Goal: Task Accomplishment & Management: Complete application form

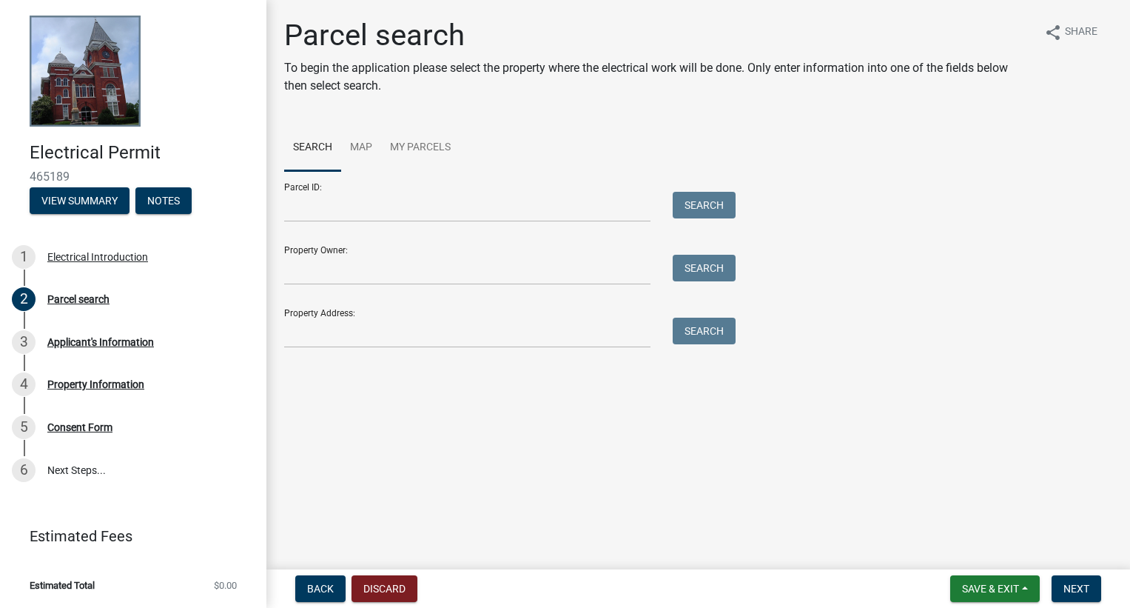
drag, startPoint x: 110, startPoint y: 131, endPoint x: 109, endPoint y: 147, distance: 15.6
click at [110, 131] on div "Electrical Permit 465189 View Summary Notes" at bounding box center [133, 173] width 243 height 87
click at [60, 210] on button "View Summary" at bounding box center [80, 200] width 100 height 27
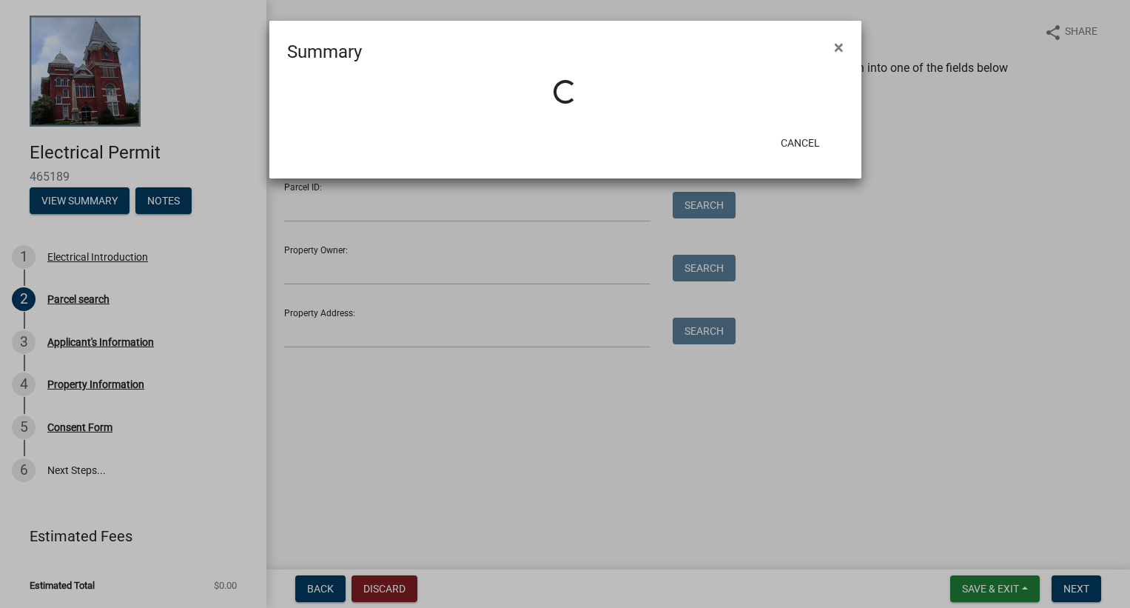
drag, startPoint x: 839, startPoint y: 45, endPoint x: 640, endPoint y: 1, distance: 203.9
click at [815, 41] on div "Summary ×" at bounding box center [565, 43] width 592 height 44
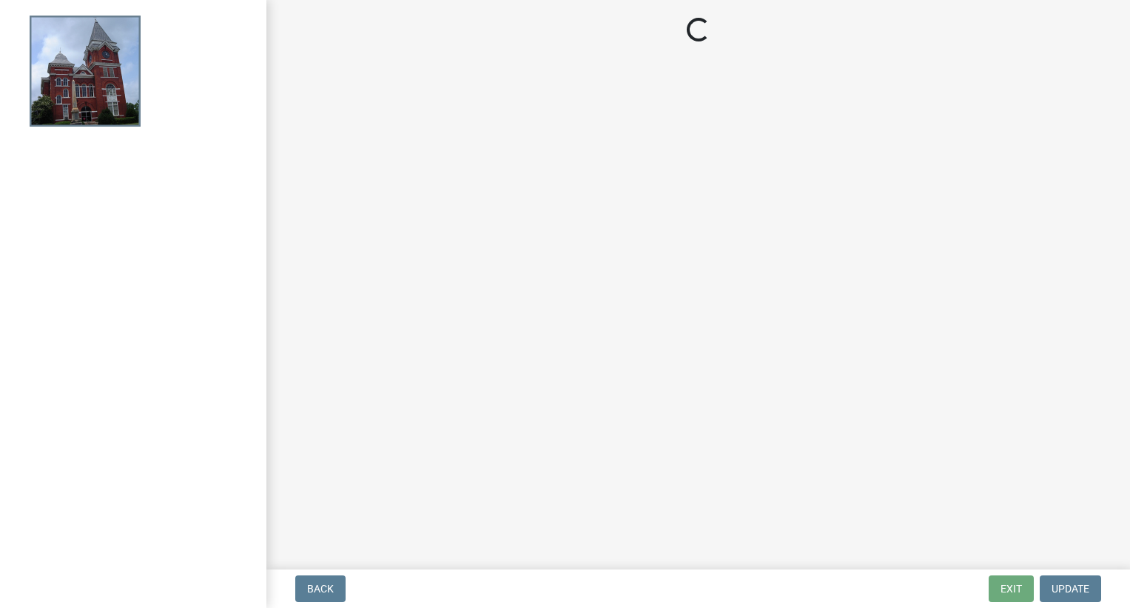
click at [255, 395] on div at bounding box center [133, 304] width 266 height 608
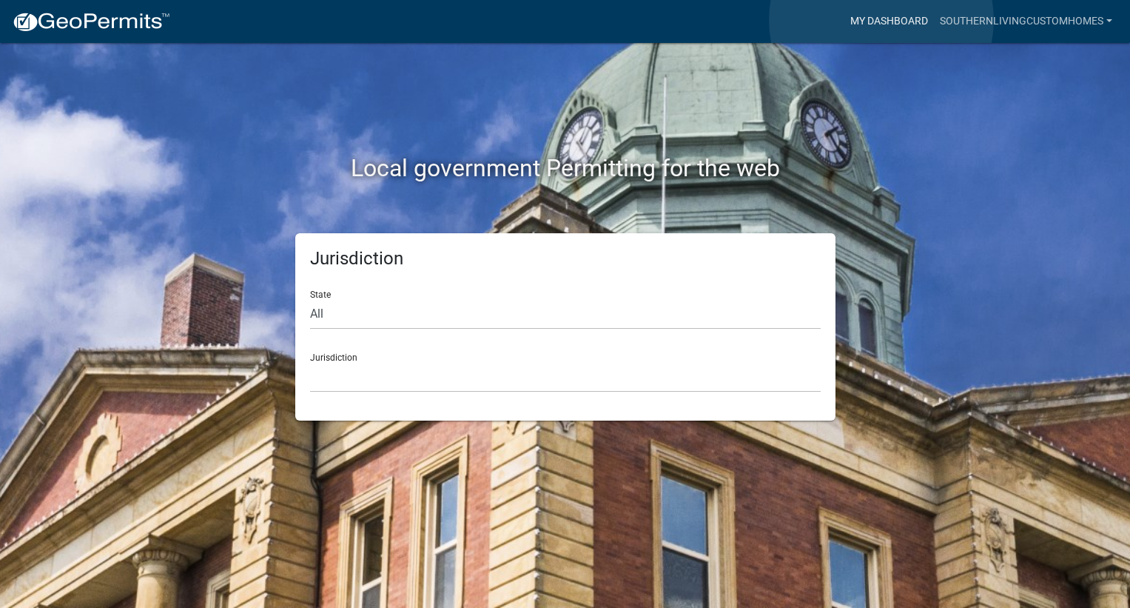
click at [882, 20] on link "My Dashboard" at bounding box center [890, 21] width 90 height 28
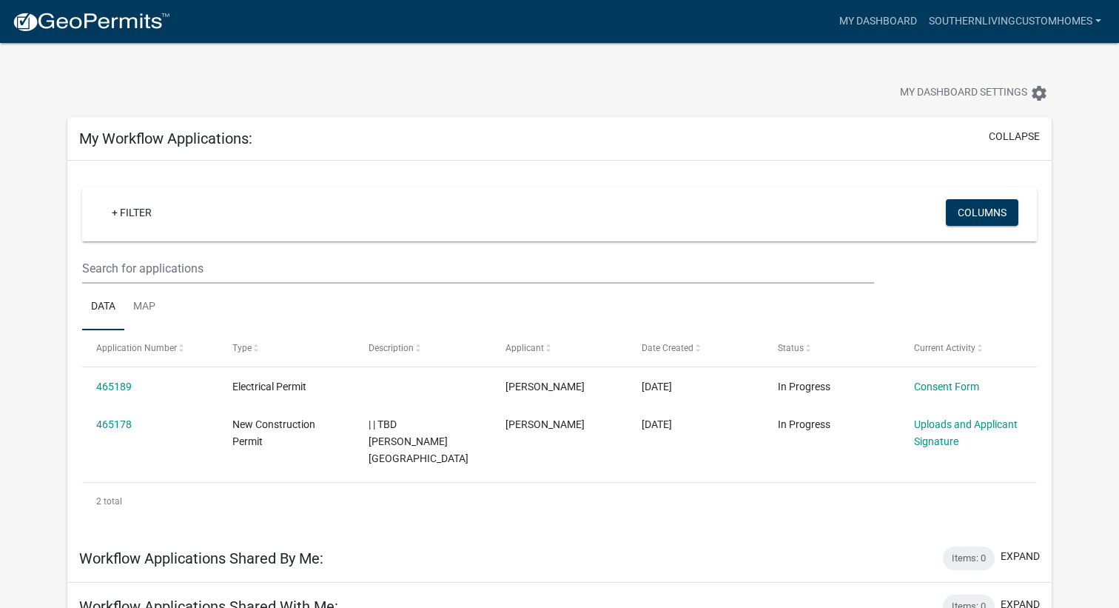
click at [110, 9] on link at bounding box center [91, 21] width 158 height 31
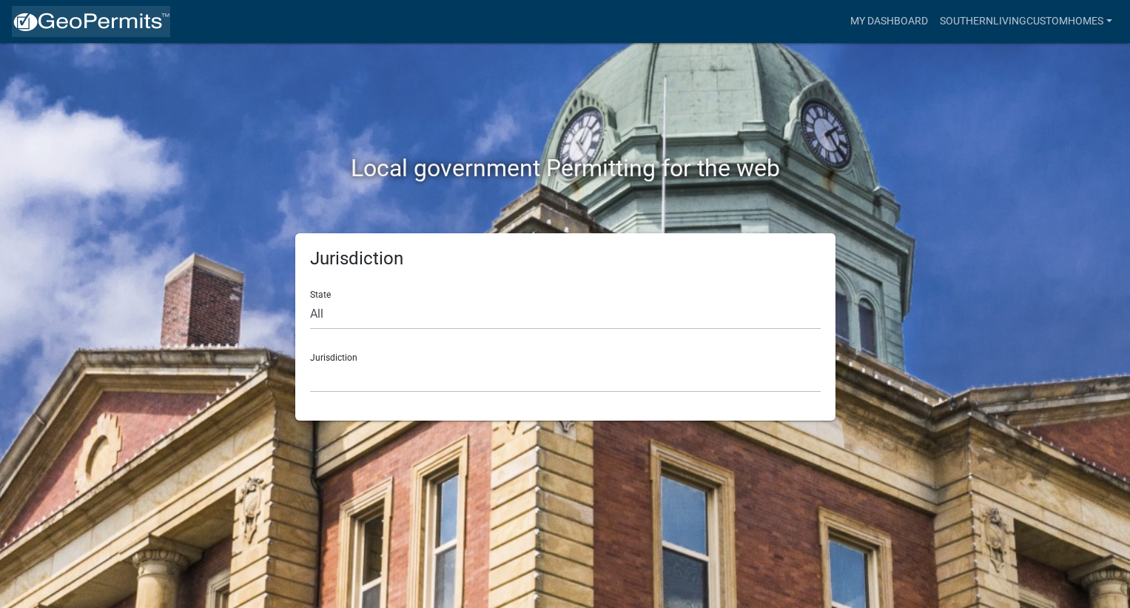
click at [117, 7] on link at bounding box center [91, 21] width 158 height 31
click at [381, 400] on div "Jurisdiction State All [US_STATE] [US_STATE] [US_STATE] [US_STATE] [US_STATE] […" at bounding box center [565, 326] width 540 height 187
click at [397, 370] on select "[GEOGRAPHIC_DATA], [US_STATE] [GEOGRAPHIC_DATA], [US_STATE][PERSON_NAME][GEOGRA…" at bounding box center [565, 377] width 511 height 30
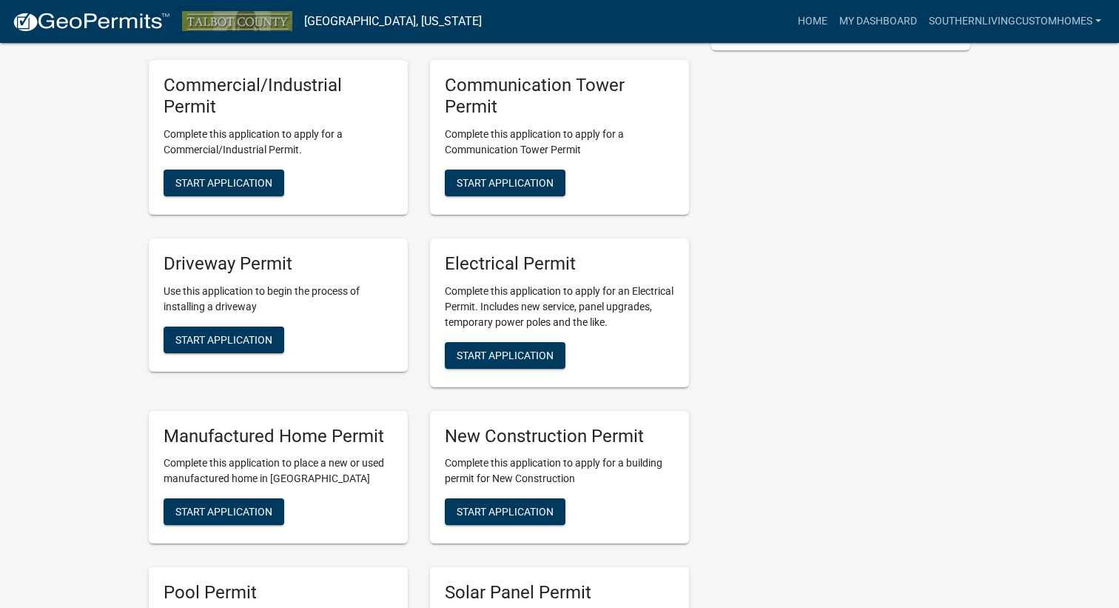
scroll to position [592, 0]
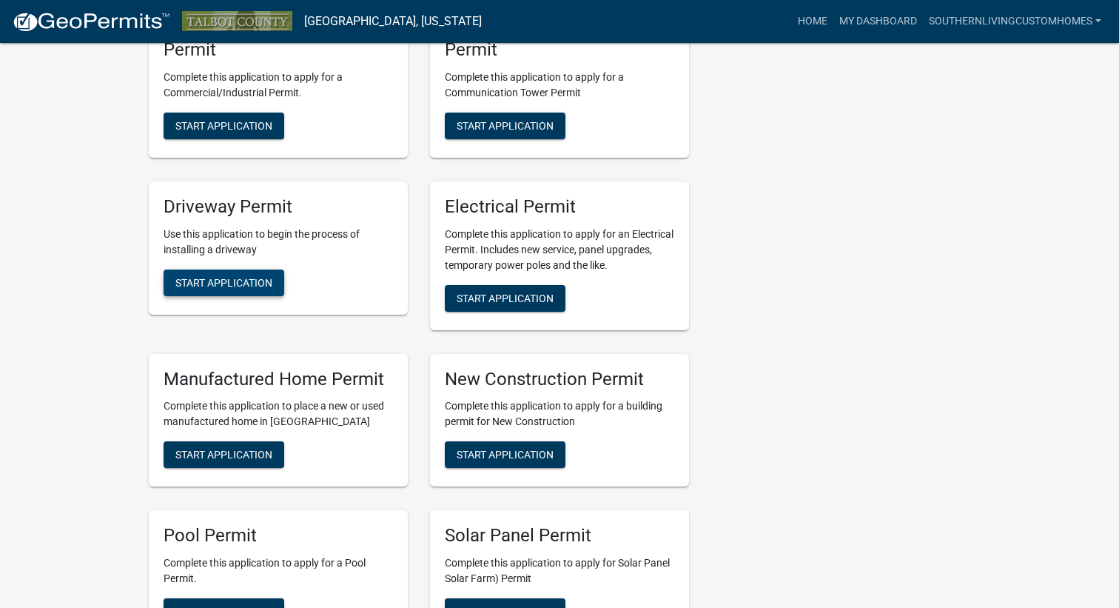
click at [263, 286] on span "Start Application" at bounding box center [223, 282] width 97 height 12
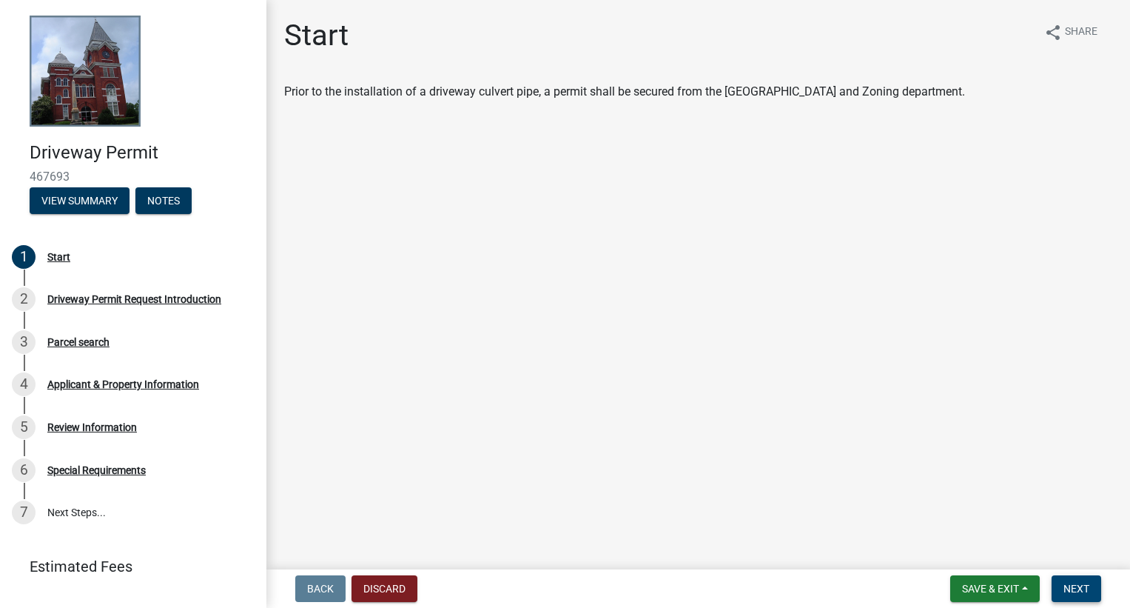
click at [1065, 589] on span "Next" at bounding box center [1077, 589] width 26 height 12
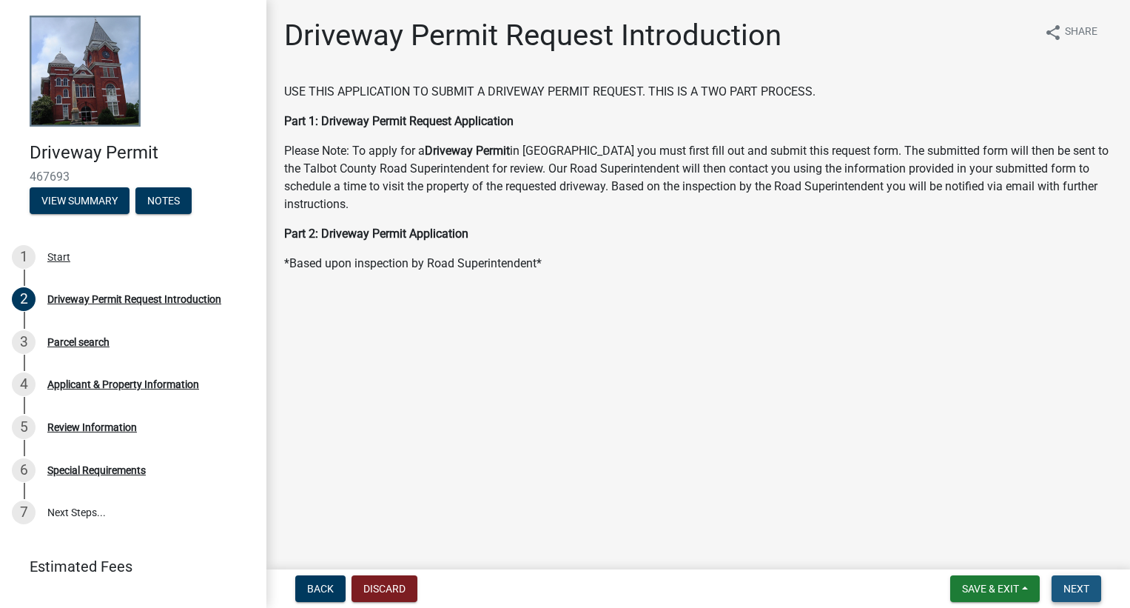
drag, startPoint x: 1077, startPoint y: 591, endPoint x: 1083, endPoint y: 577, distance: 15.3
click at [1077, 590] on span "Next" at bounding box center [1077, 589] width 26 height 12
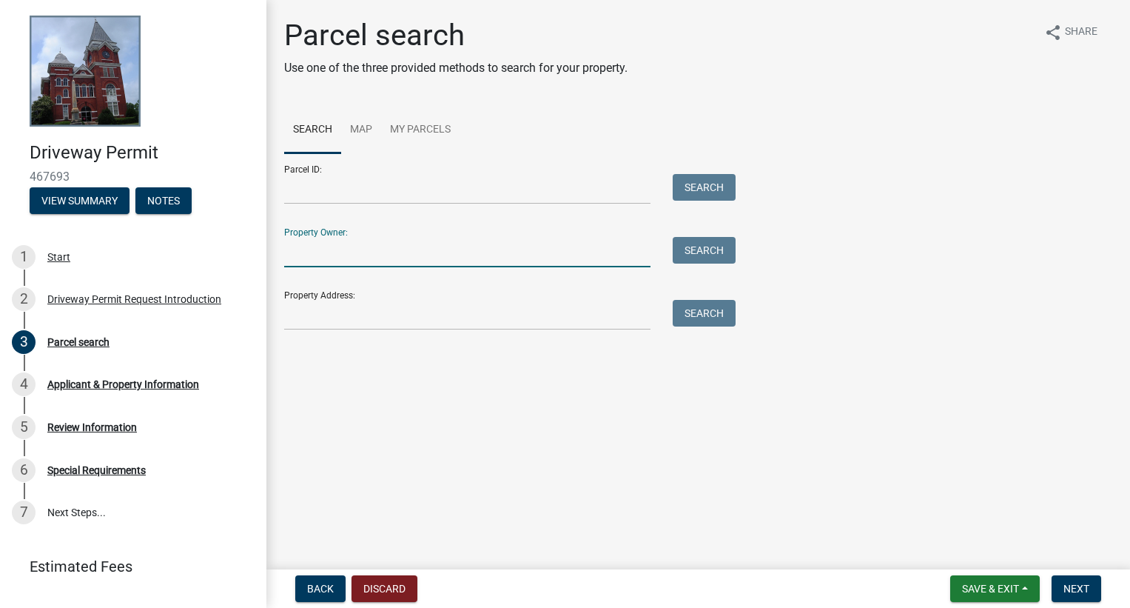
click at [343, 264] on input "Property Owner:" at bounding box center [467, 252] width 366 height 30
type input "[PERSON_NAME]"
click at [702, 241] on button "Search" at bounding box center [704, 250] width 63 height 27
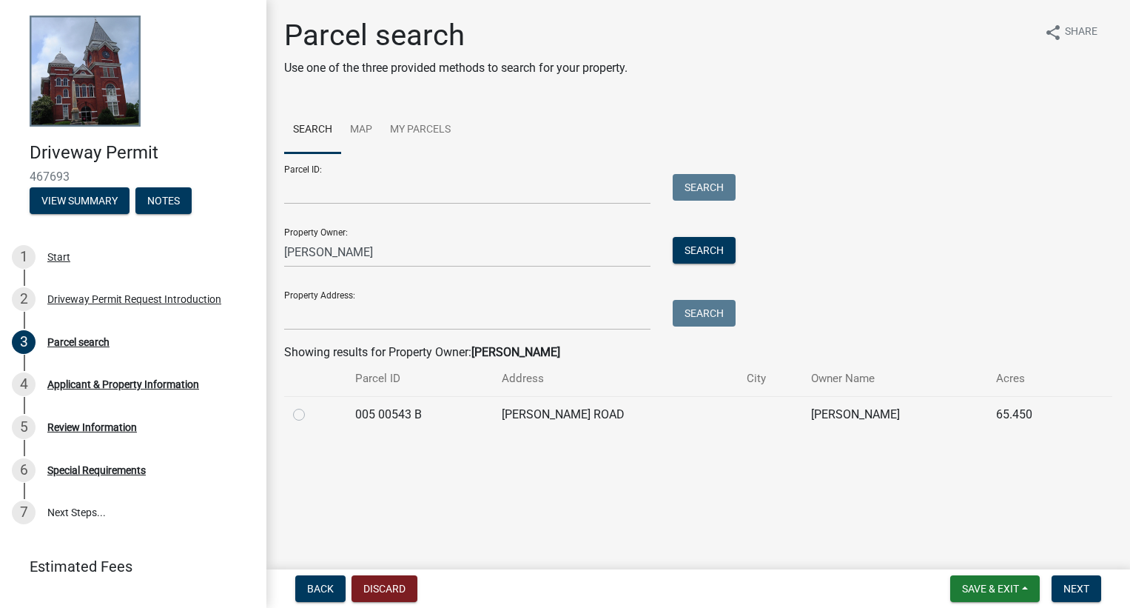
click at [311, 406] on label at bounding box center [311, 406] width 0 height 0
click at [311, 415] on B "radio" at bounding box center [316, 411] width 10 height 10
radio B "true"
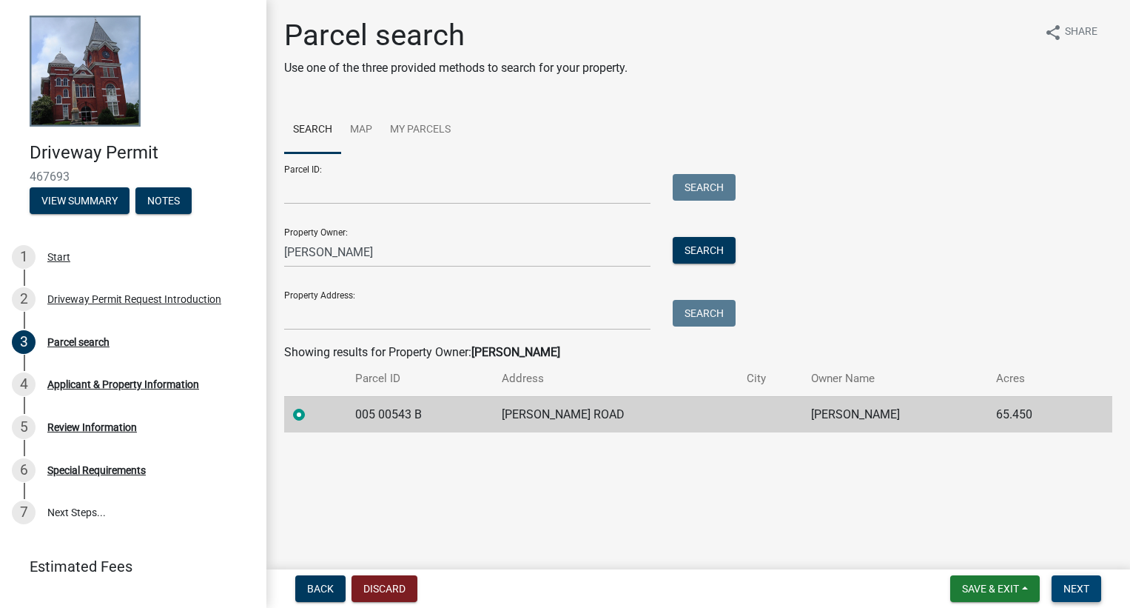
click at [1093, 588] on button "Next" at bounding box center [1077, 588] width 50 height 27
click at [1063, 580] on button "Next" at bounding box center [1077, 588] width 50 height 27
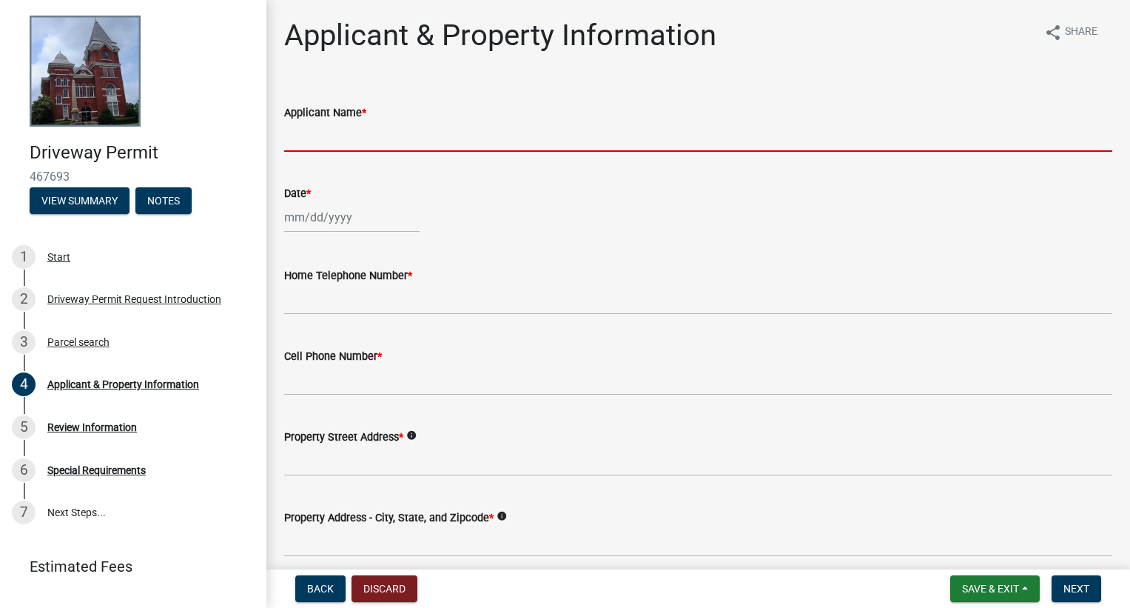
click at [331, 140] on input "Applicant Name *" at bounding box center [698, 136] width 828 height 30
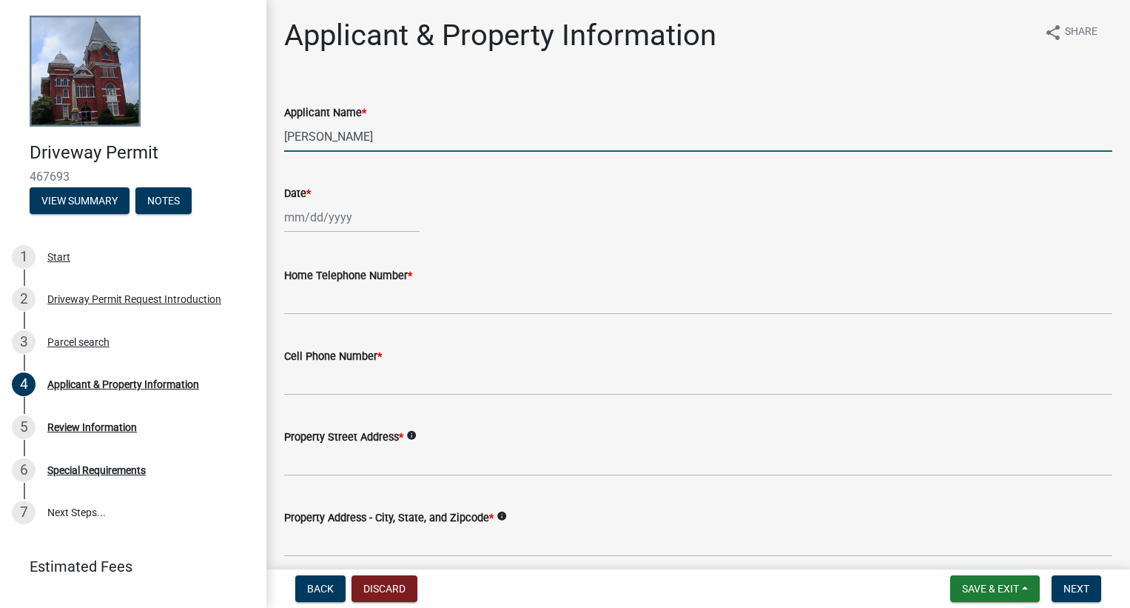
type input "[PERSON_NAME]"
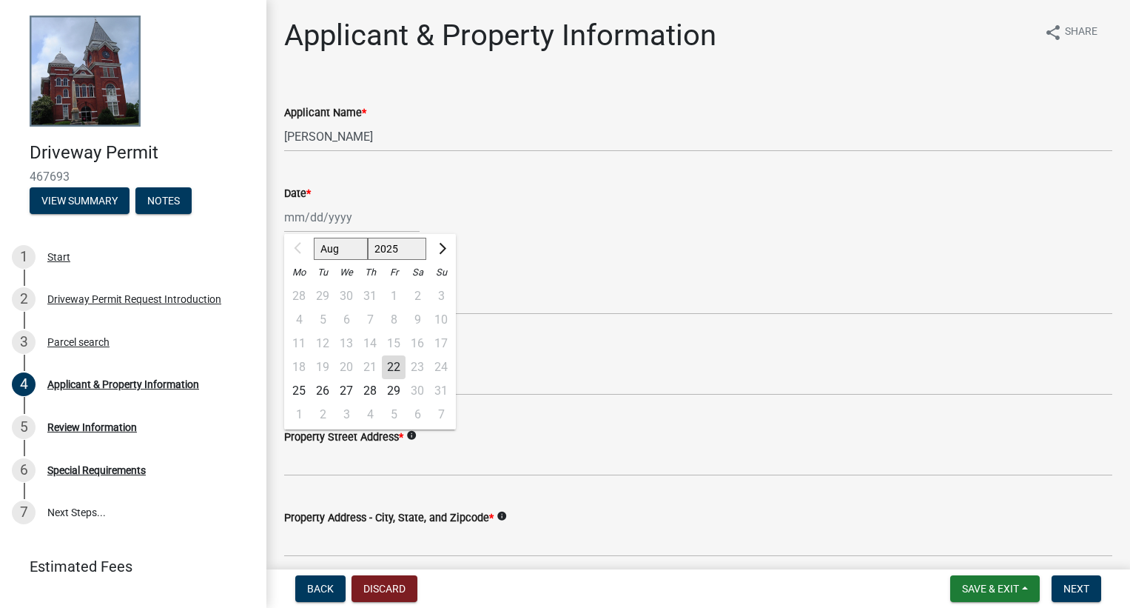
click at [389, 367] on div "22" at bounding box center [394, 367] width 24 height 24
type input "[DATE]"
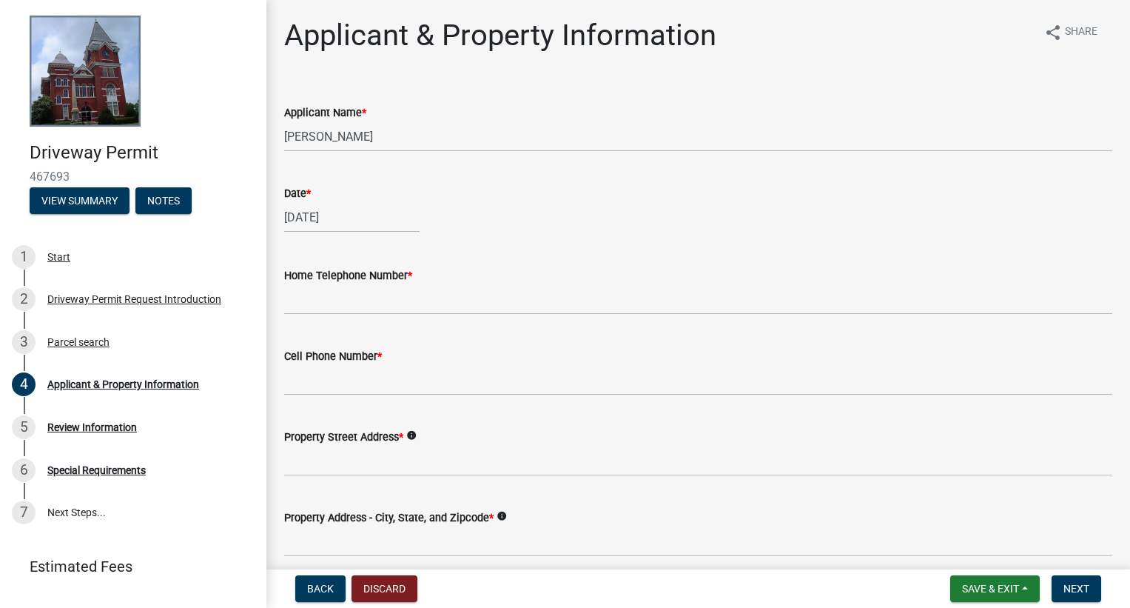
click at [338, 280] on label "Home Telephone Number *" at bounding box center [348, 276] width 128 height 10
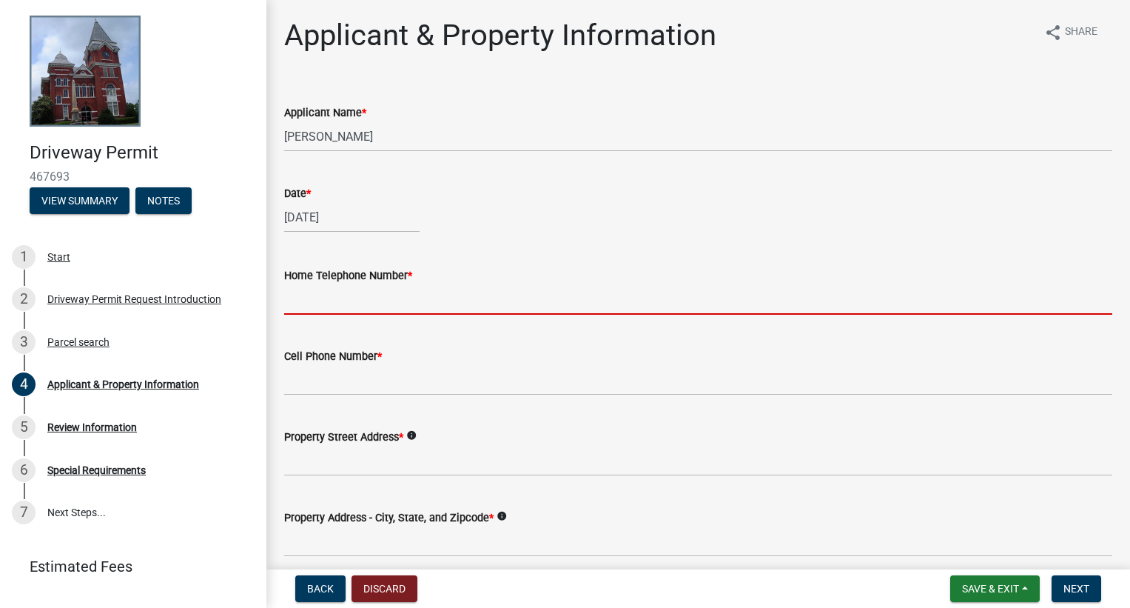
click at [338, 284] on input "Home Telephone Number *" at bounding box center [698, 299] width 828 height 30
click at [340, 295] on input "Home Telephone Number *" at bounding box center [698, 299] width 828 height 30
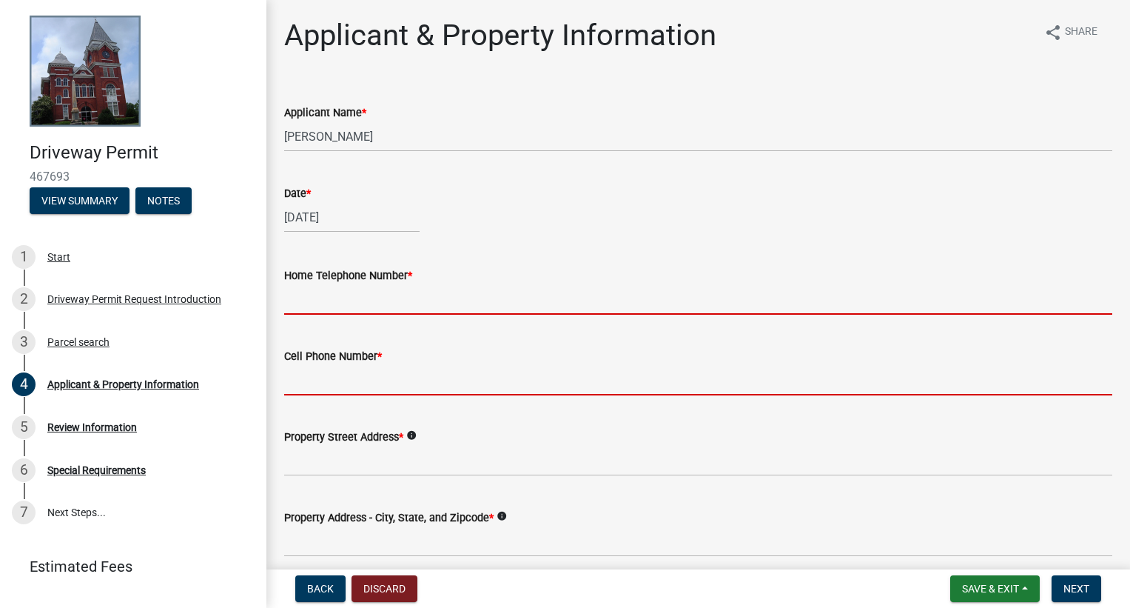
drag, startPoint x: 291, startPoint y: 393, endPoint x: 298, endPoint y: 386, distance: 10.0
click at [291, 393] on input "Cell Phone Number *" at bounding box center [698, 380] width 828 height 30
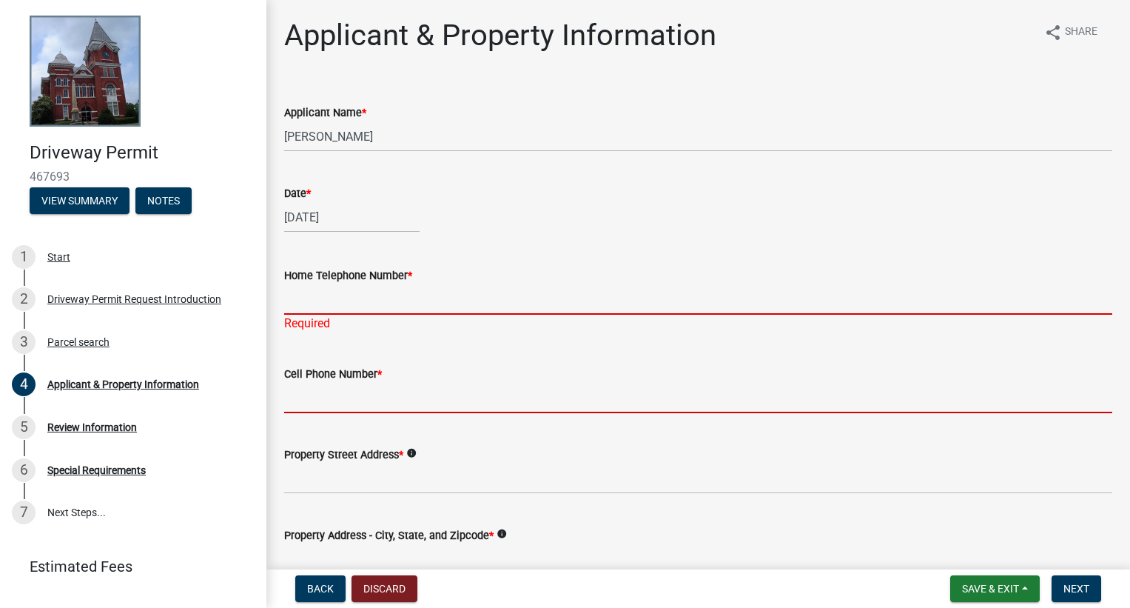
click at [313, 297] on input "Home Telephone Number *" at bounding box center [698, 299] width 828 height 30
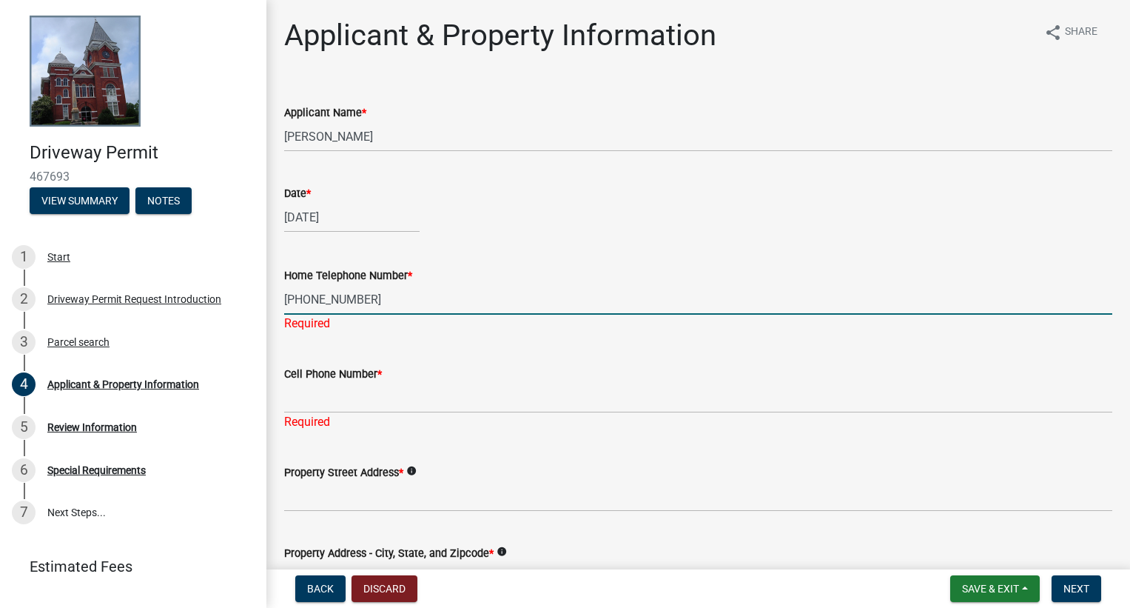
type input "[PHONE_NUMBER]"
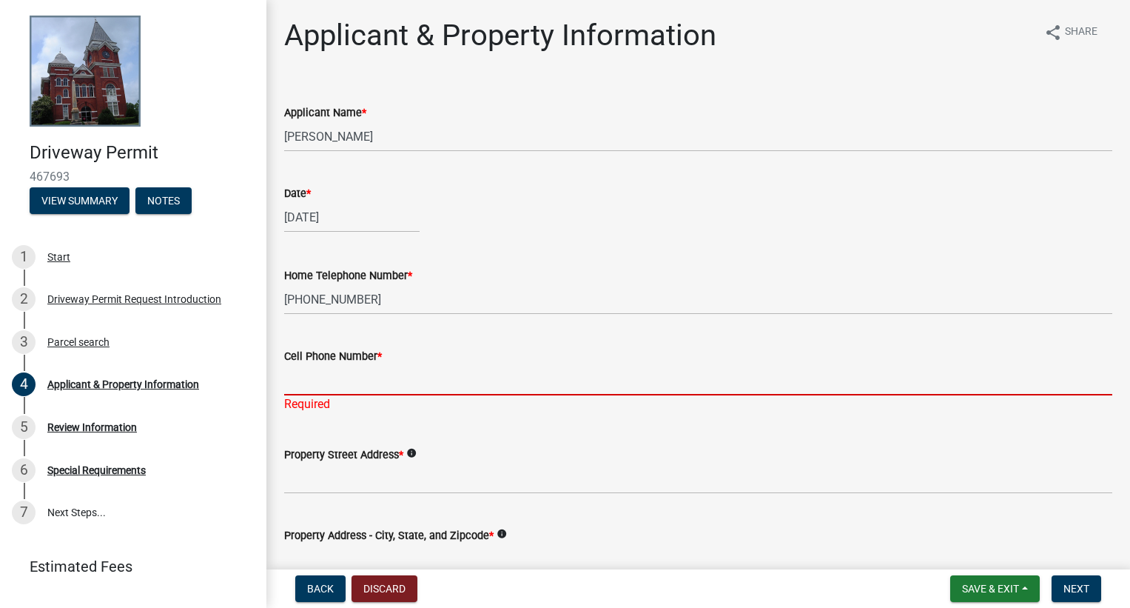
click at [332, 402] on div "Cell Phone Number * Required" at bounding box center [698, 369] width 828 height 87
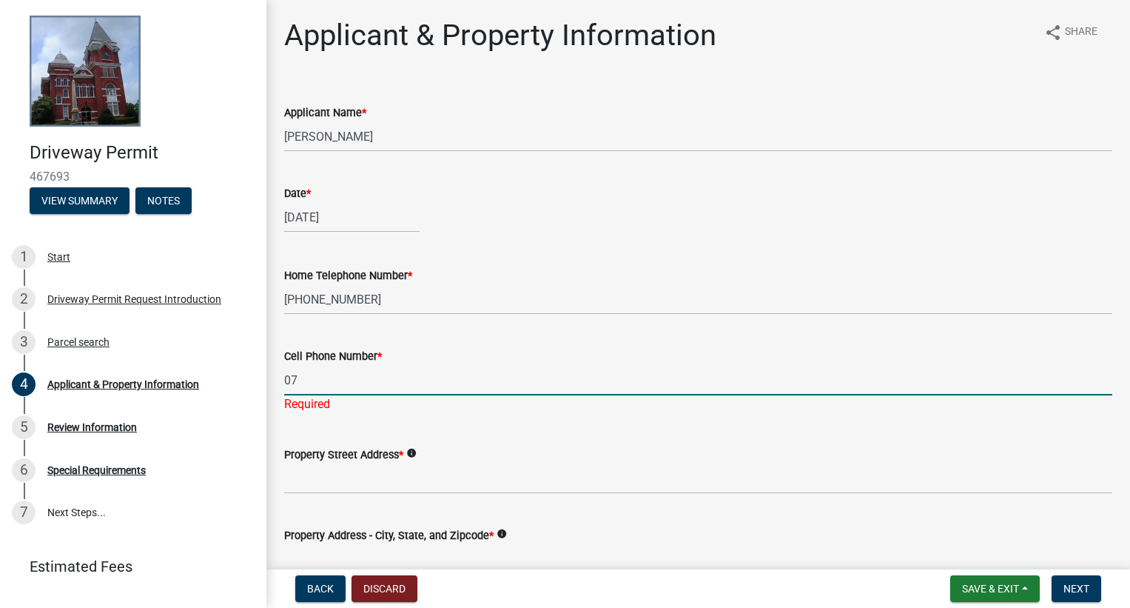
type input "0"
type input "[PHONE_NUMBER]"
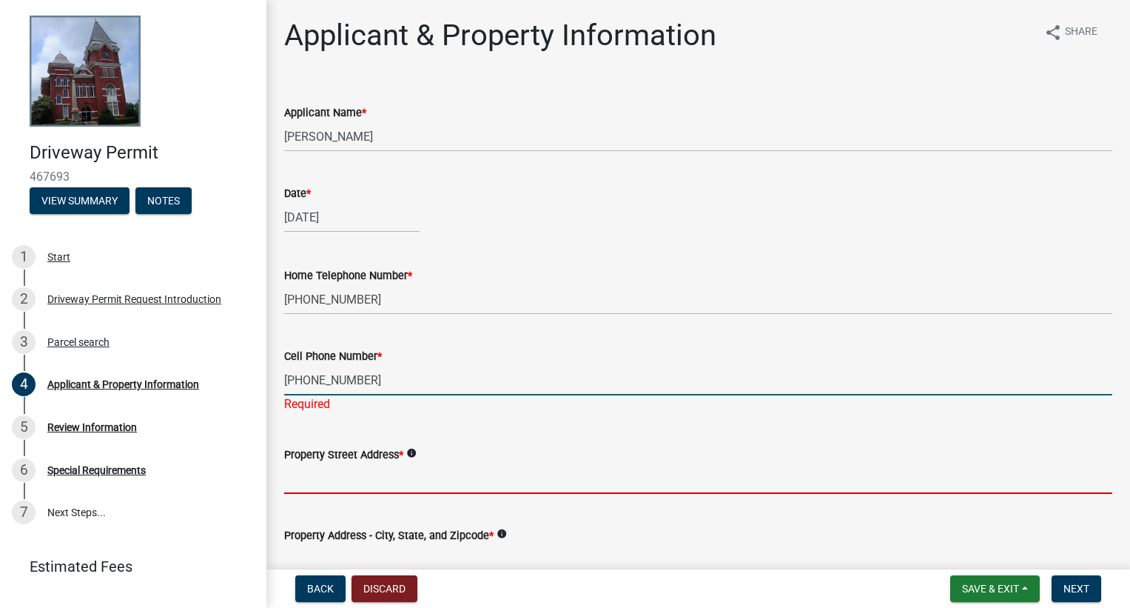
click at [346, 484] on wm-data-entity-input "Property Street Address * info" at bounding box center [698, 465] width 828 height 81
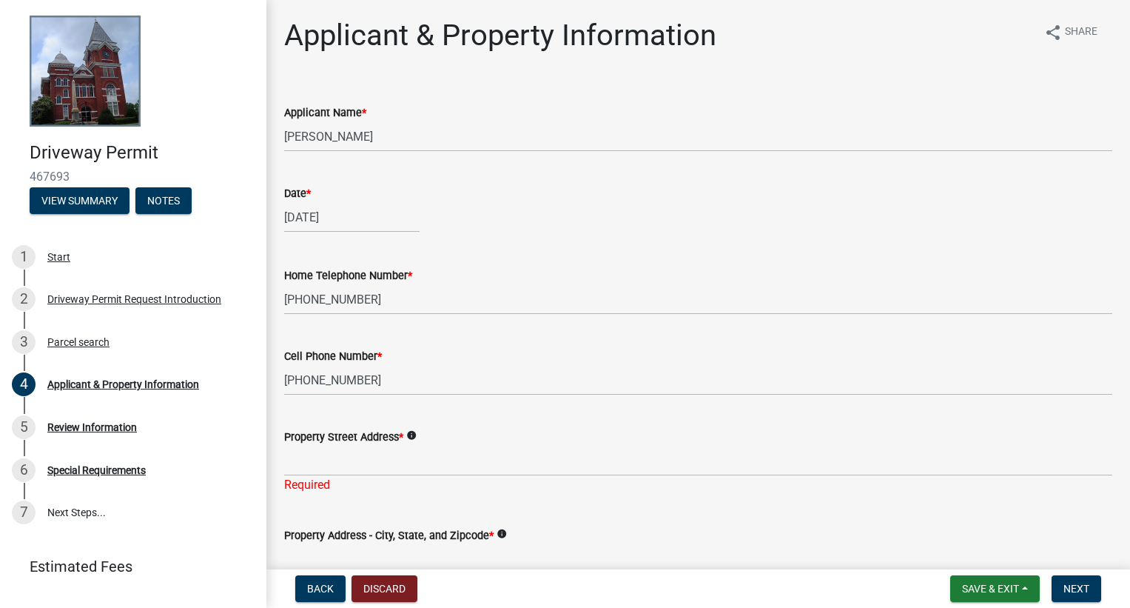
click at [400, 480] on wm-data-entity-input "Property Street Address * info Required" at bounding box center [698, 456] width 828 height 98
click at [350, 454] on input "Property Street Address *" at bounding box center [698, 461] width 828 height 30
paste input "TBD [PERSON_NAME][STREET_ADDRESS]"
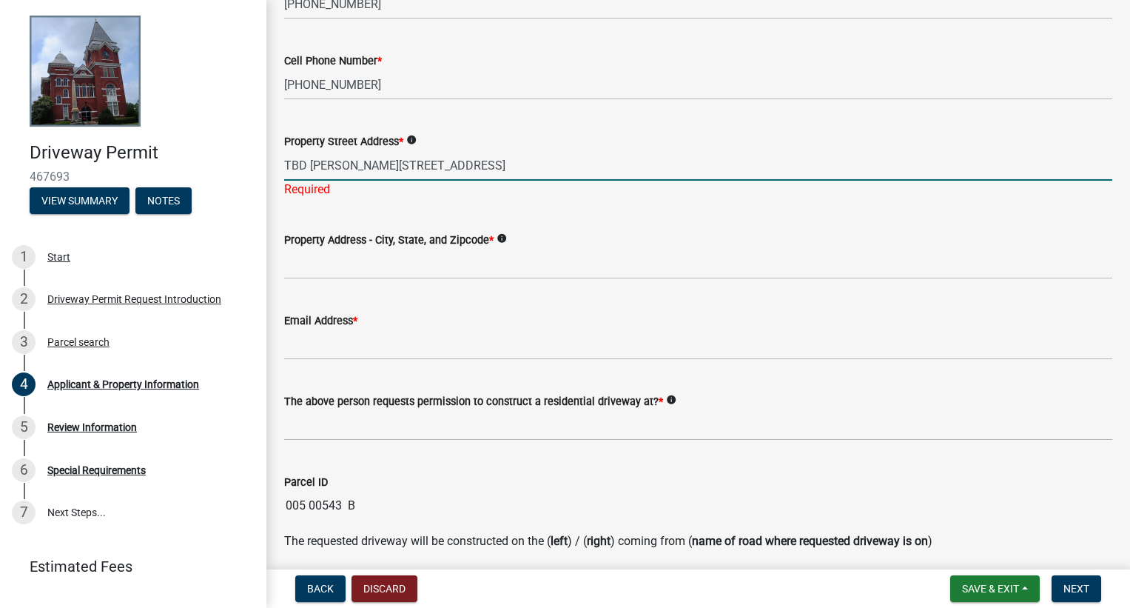
scroll to position [296, 0]
type input "TBD [PERSON_NAME][STREET_ADDRESS]"
click at [432, 272] on wm-data-entity-input-list "Applicant Name * [PERSON_NAME] Date * [DATE] Home Telephone Number * [PHONE_NUM…" at bounding box center [698, 500] width 828 height 1426
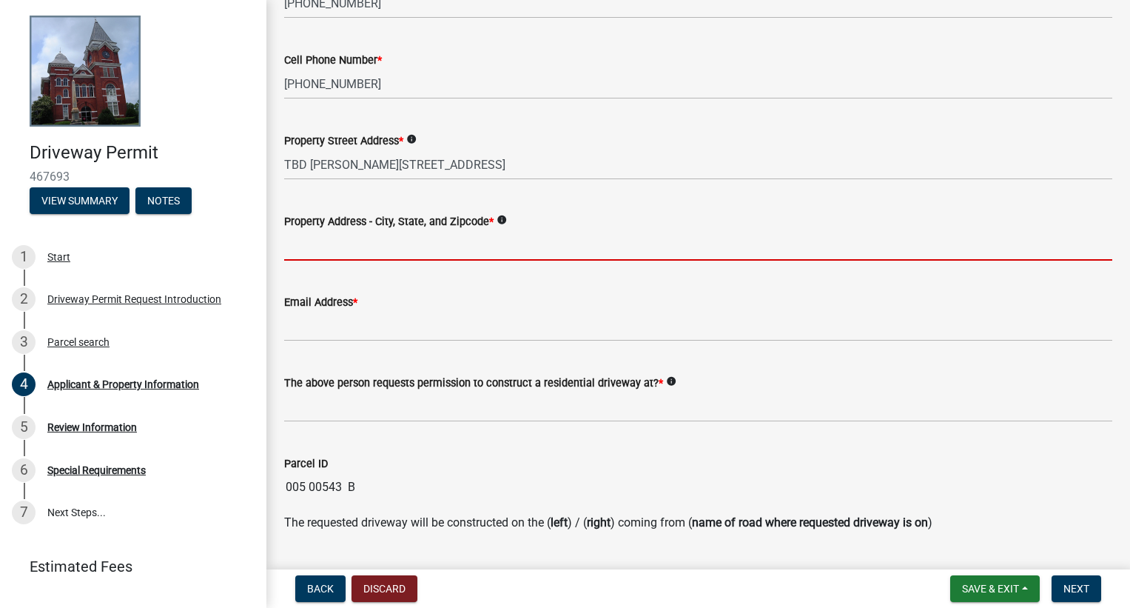
paste input "TBD [PERSON_NAME][STREET_ADDRESS]"
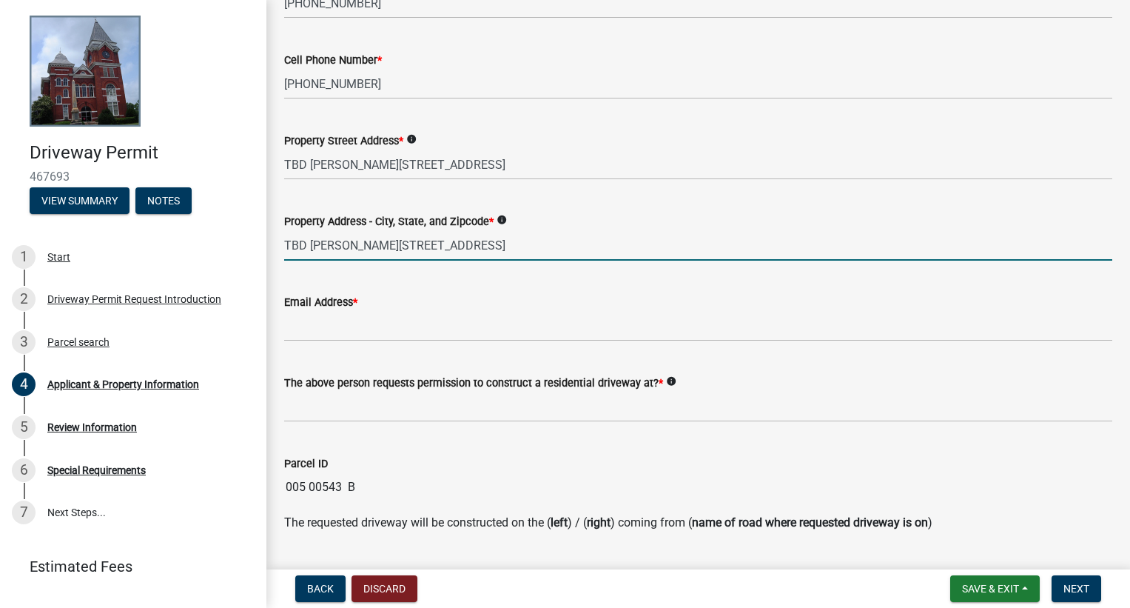
type input "TBD [PERSON_NAME][STREET_ADDRESS]"
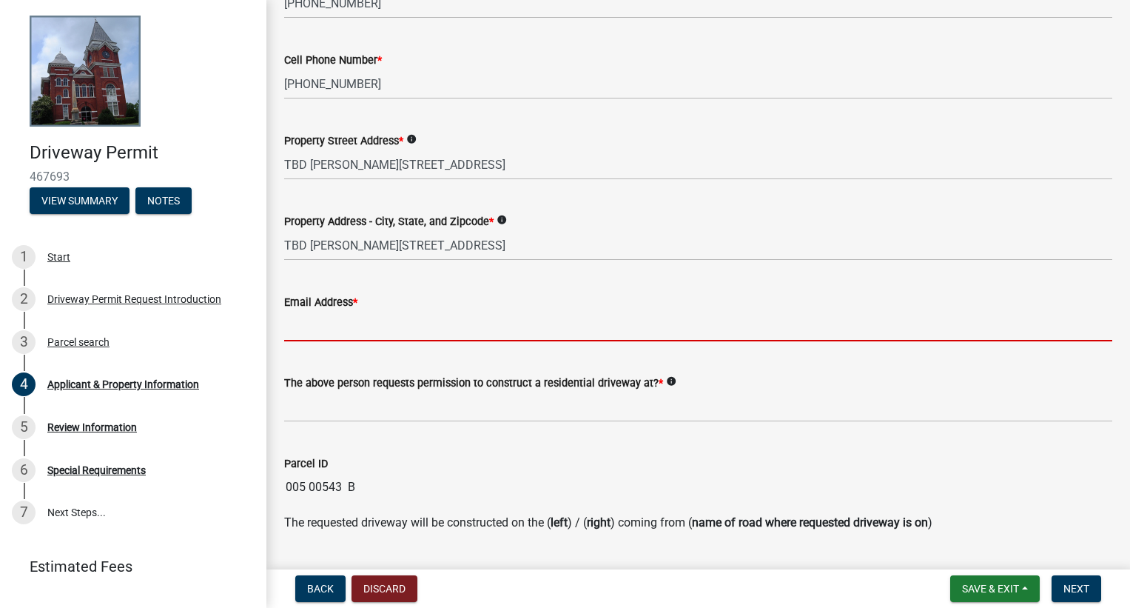
click at [289, 336] on input "Email Address *" at bounding box center [698, 326] width 828 height 30
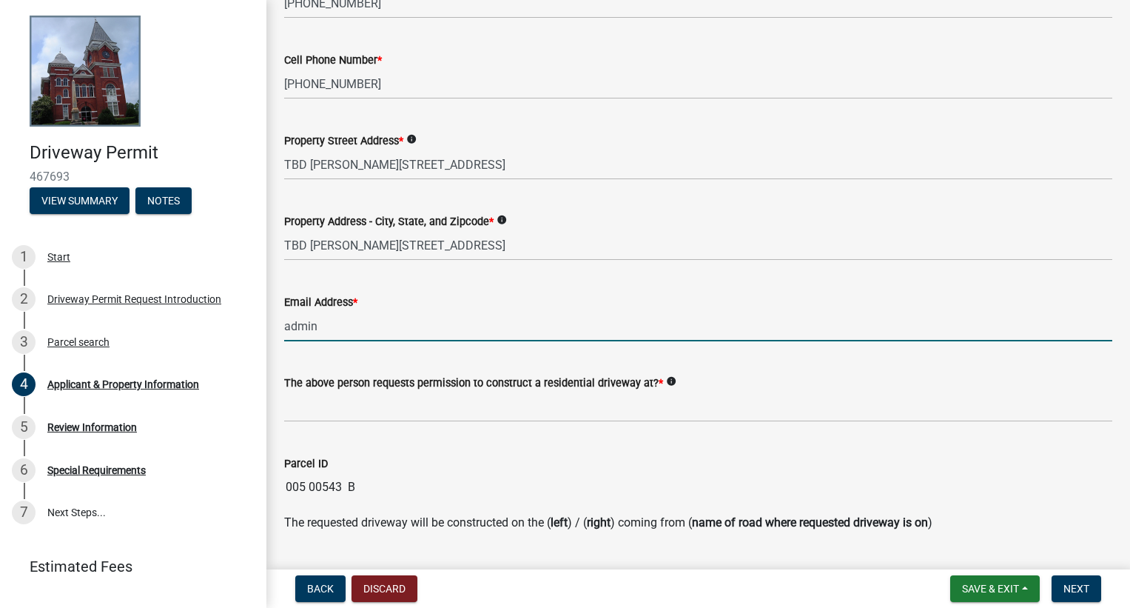
type input "[EMAIL_ADDRESS][DOMAIN_NAME]"
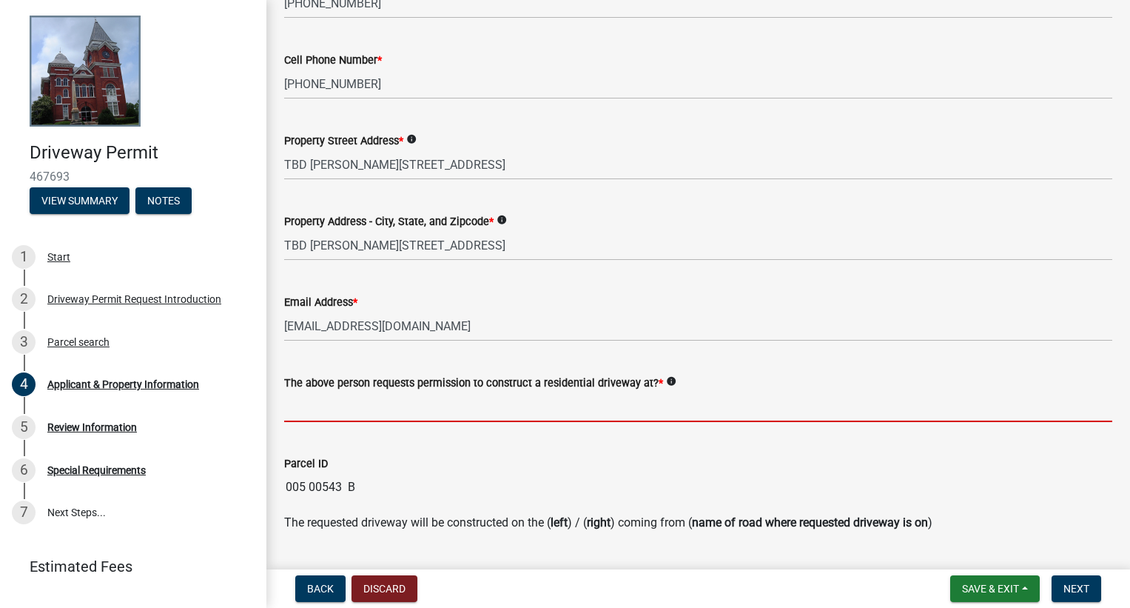
click at [492, 404] on input "The above person requests permission to construct a residential driveway at? *" at bounding box center [698, 407] width 828 height 30
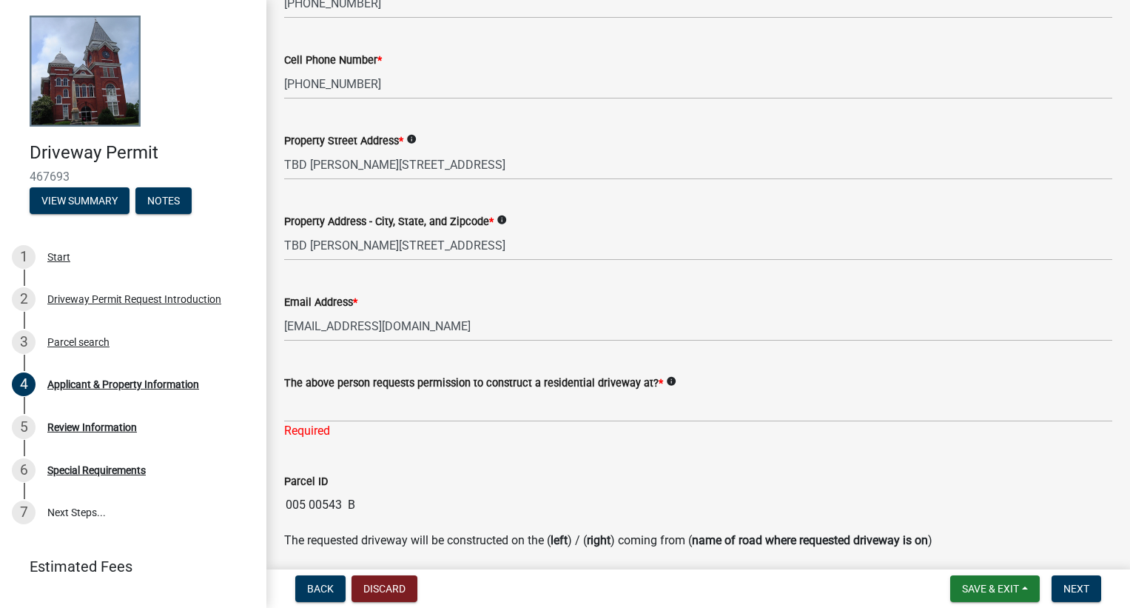
click at [666, 386] on icon "info" at bounding box center [671, 381] width 10 height 10
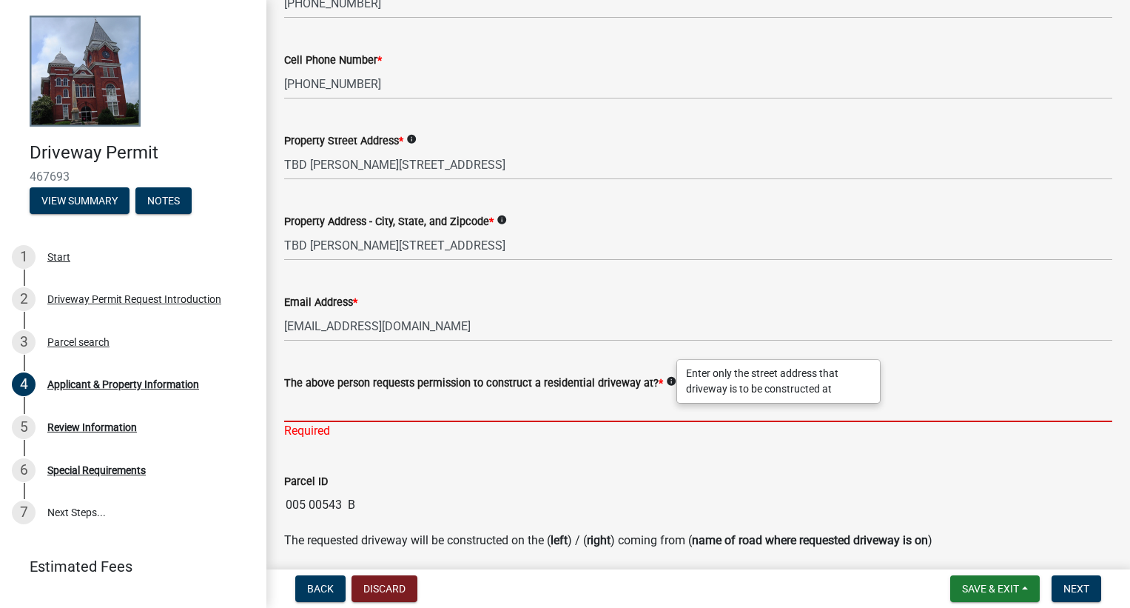
drag, startPoint x: 628, startPoint y: 399, endPoint x: 613, endPoint y: 410, distance: 18.5
click at [613, 410] on input "The above person requests permission to construct a residential driveway at? *" at bounding box center [698, 407] width 828 height 30
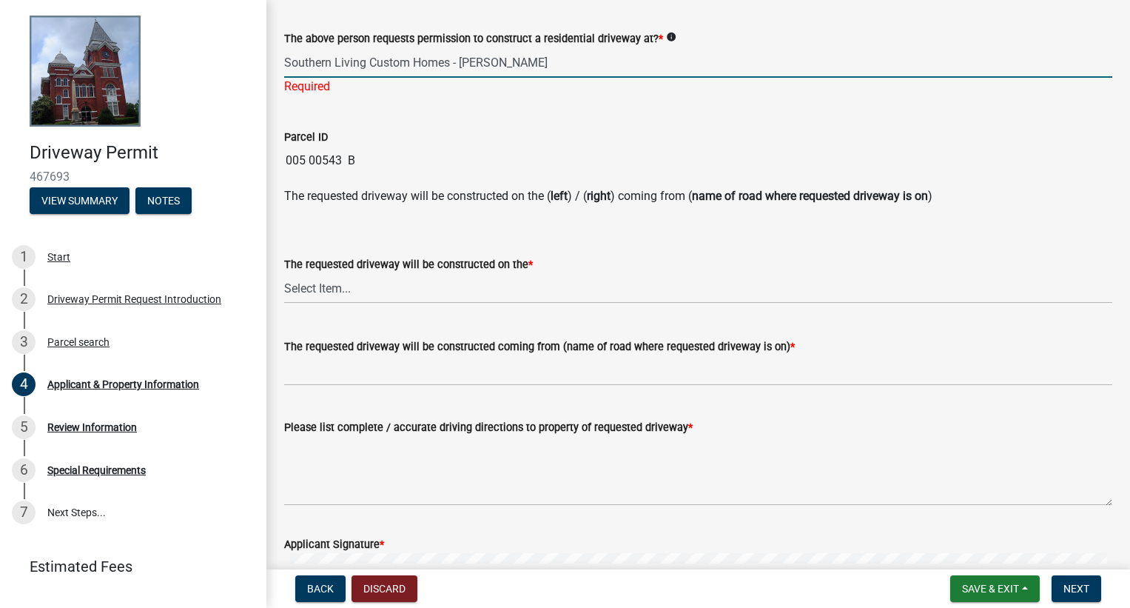
scroll to position [666, 0]
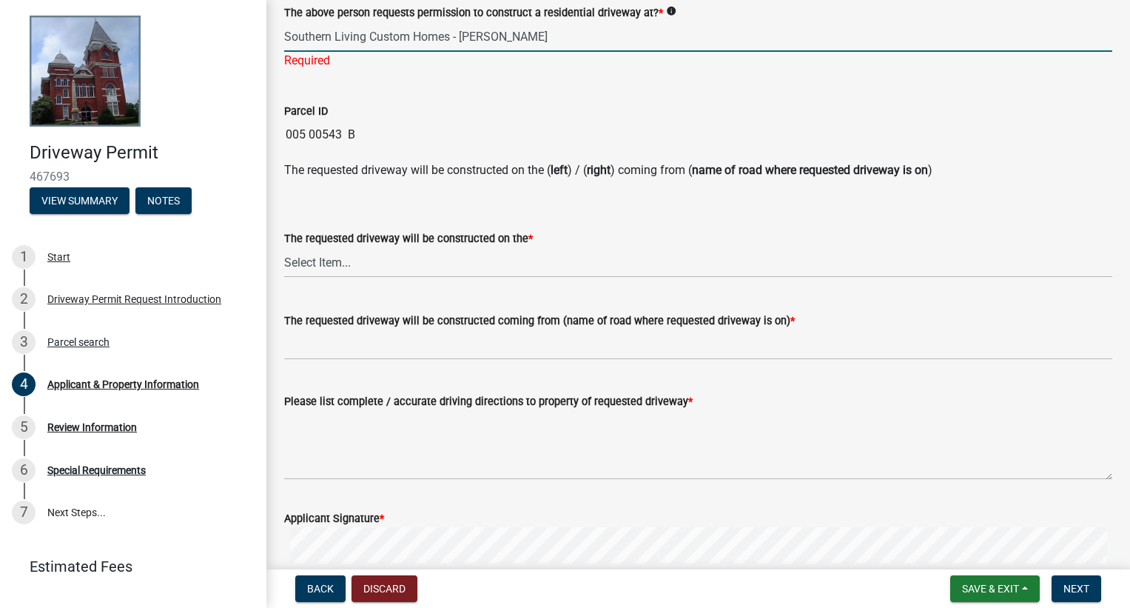
type input "Southern Living Custom Homes - [PERSON_NAME]"
click at [491, 261] on wm-data-entity-input "The requested driveway will be constructed on the * Select Item... left right" at bounding box center [698, 241] width 828 height 100
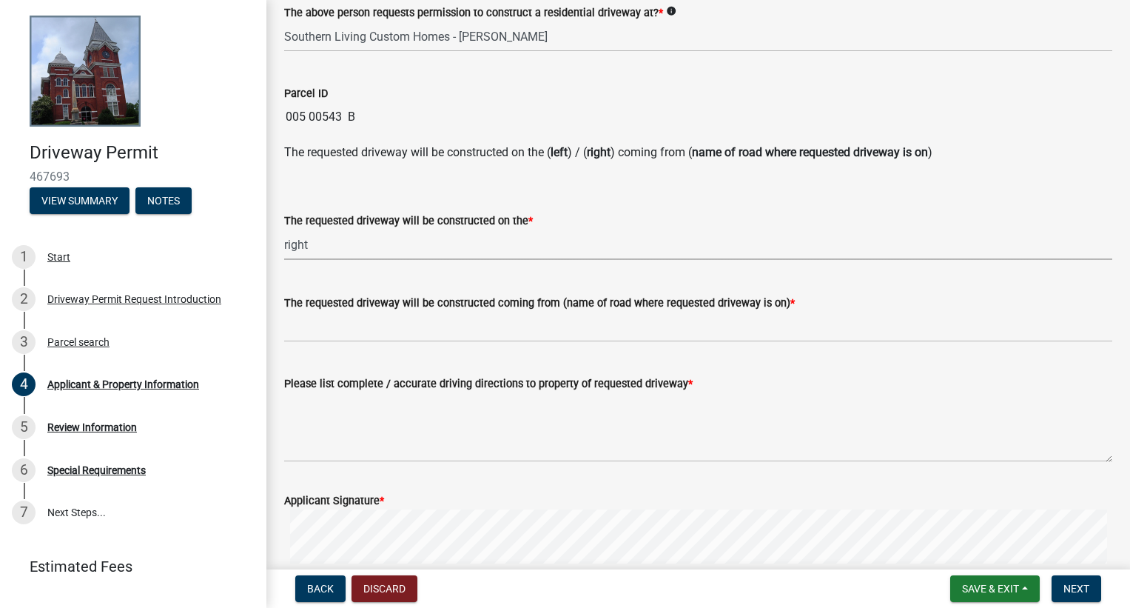
click at [284, 229] on select "Select Item... left right" at bounding box center [698, 244] width 828 height 30
select select "c602aaab-e800-4d9c-b338-b796079a1e8d"
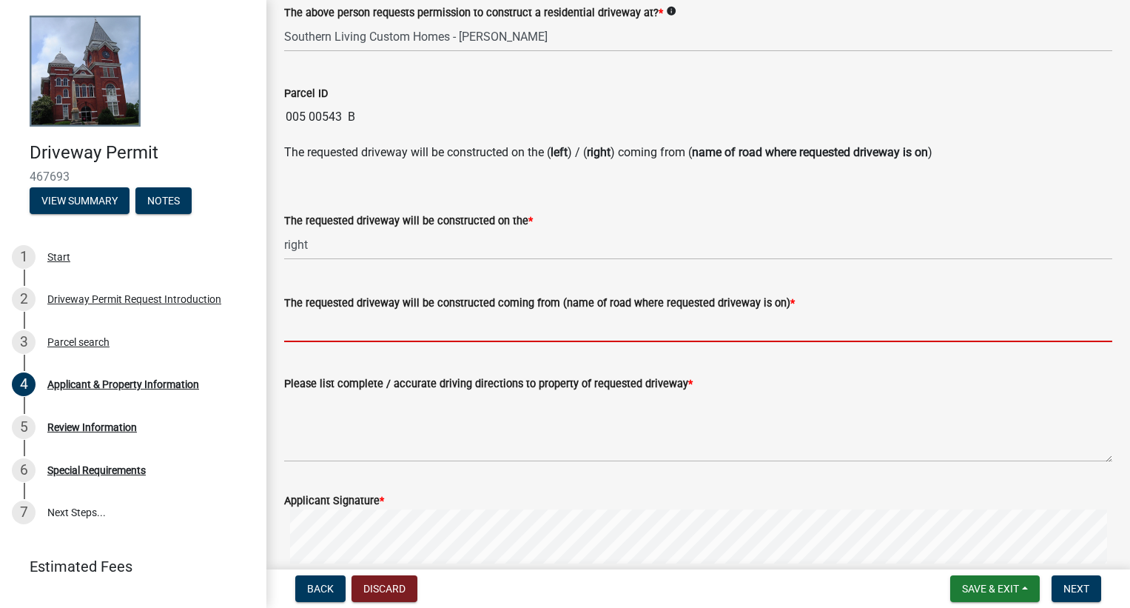
click at [407, 336] on input "The requested driveway will be constructed coming from (name of road where requ…" at bounding box center [698, 327] width 828 height 30
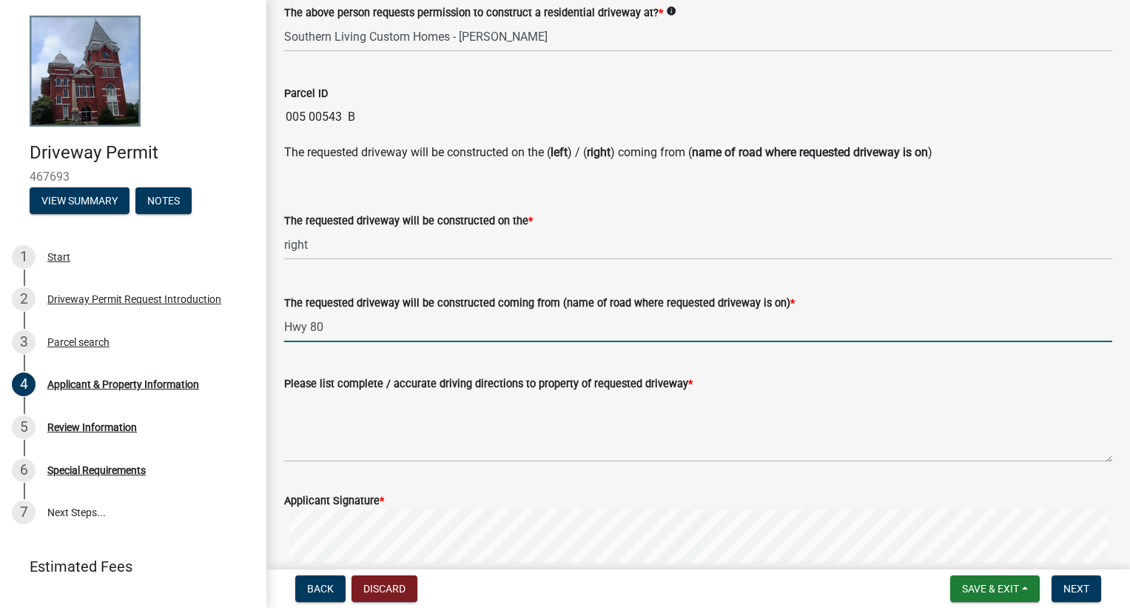
scroll to position [740, 0]
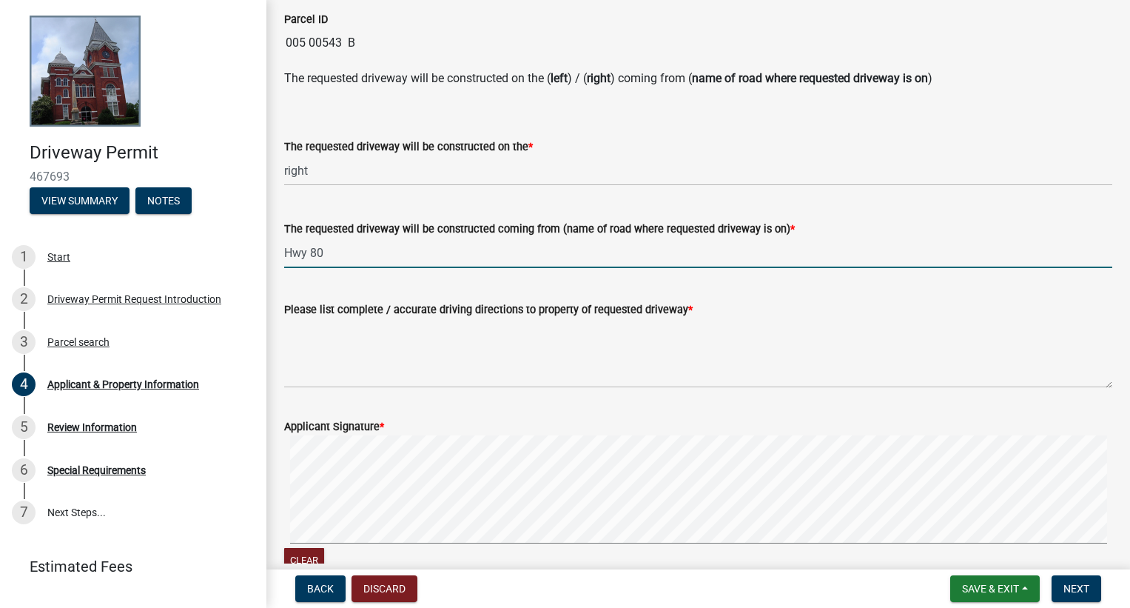
type input "Hwy 80"
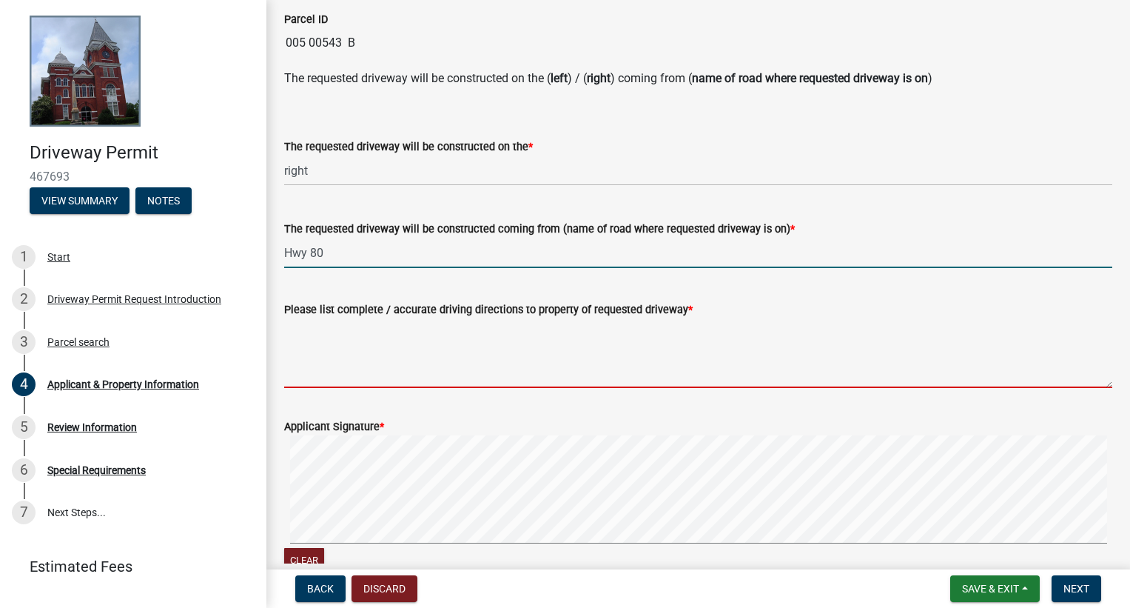
click at [503, 378] on textarea "Please list complete / accurate driving directions to property of requested dri…" at bounding box center [698, 353] width 828 height 70
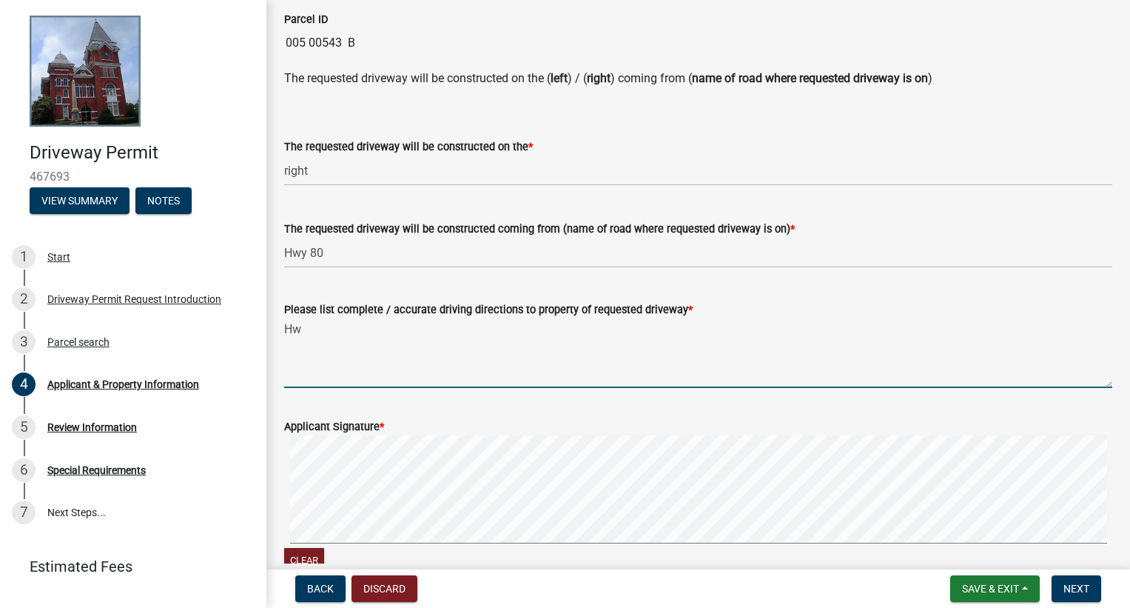
type textarea "H"
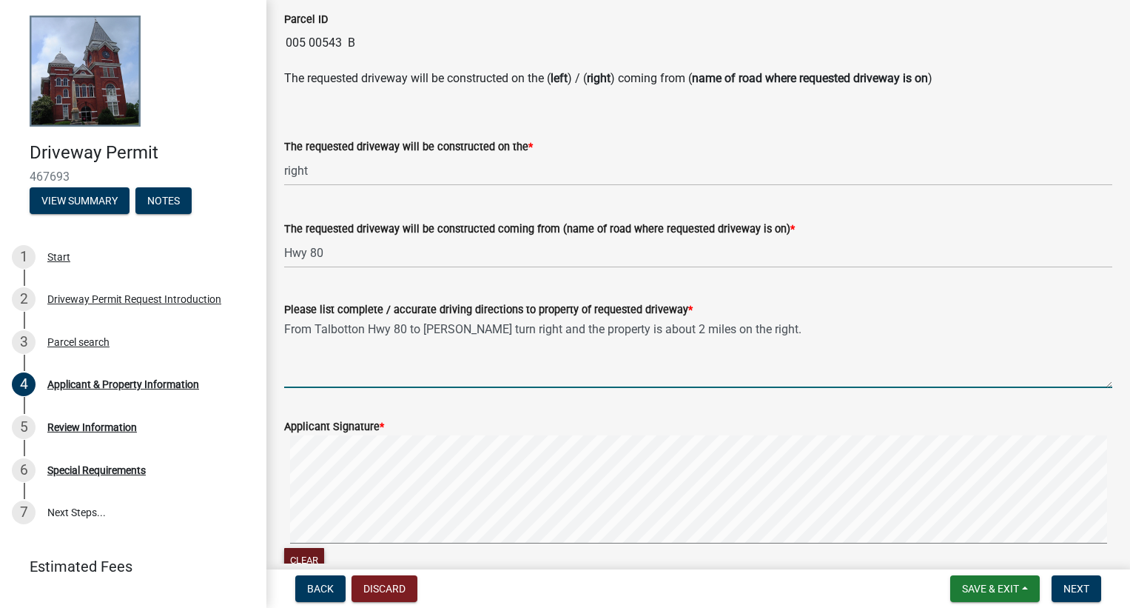
type textarea "From Talbotton Hwy 80 to [PERSON_NAME] turn right and the property is about 2 m…"
click at [305, 556] on button "Clear" at bounding box center [304, 560] width 40 height 24
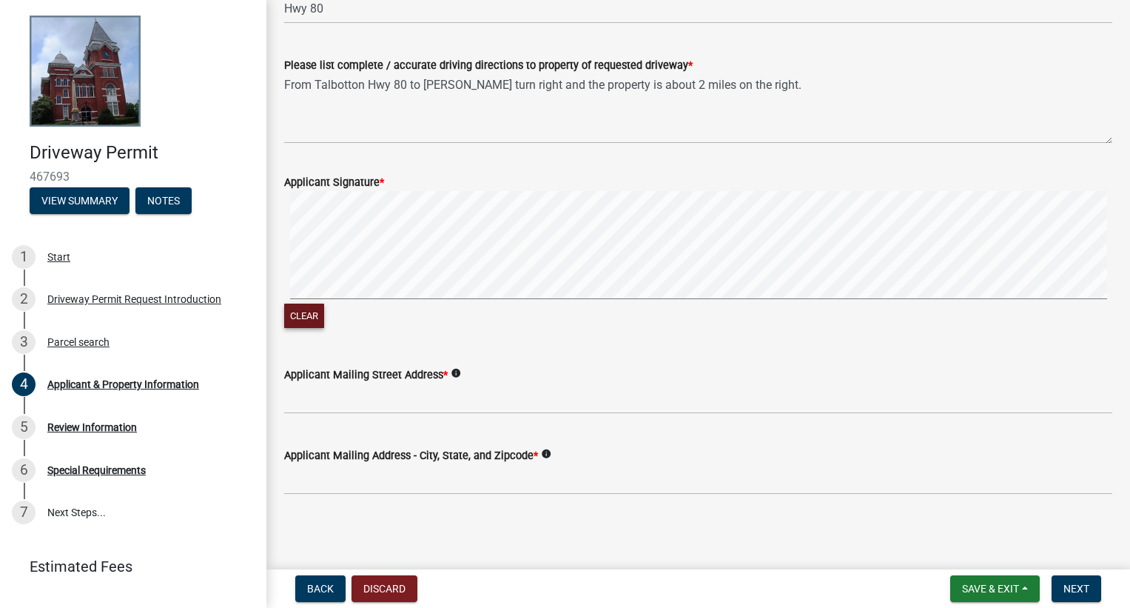
scroll to position [985, 0]
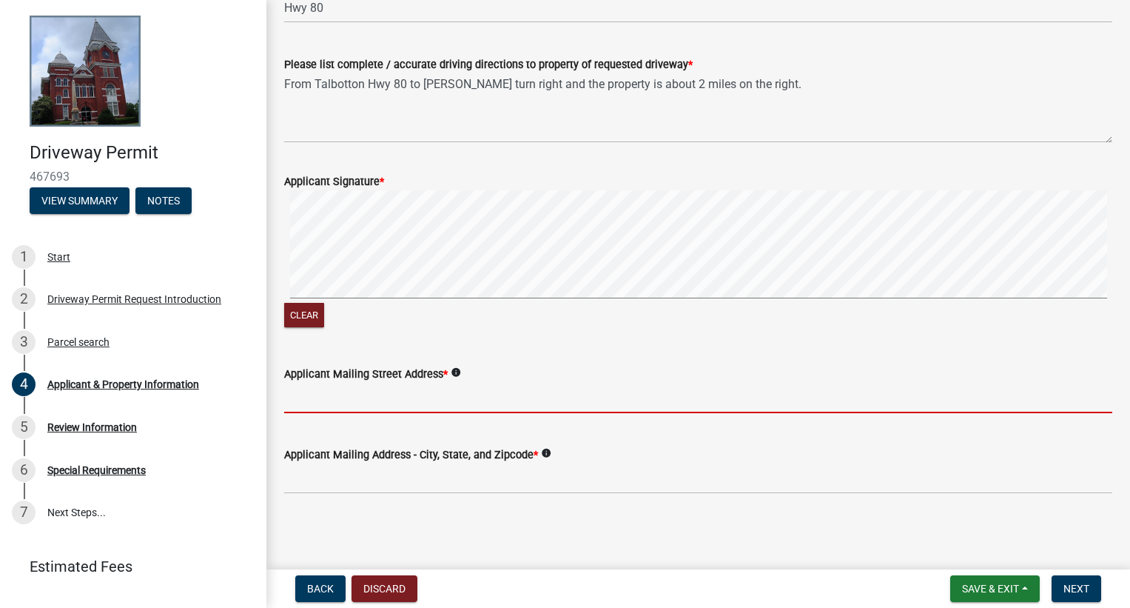
click at [302, 399] on input "Applicant Mailing Street Address *" at bounding box center [698, 398] width 828 height 30
click at [366, 404] on input "Applicant Mailing Street Address *" at bounding box center [698, 398] width 828 height 30
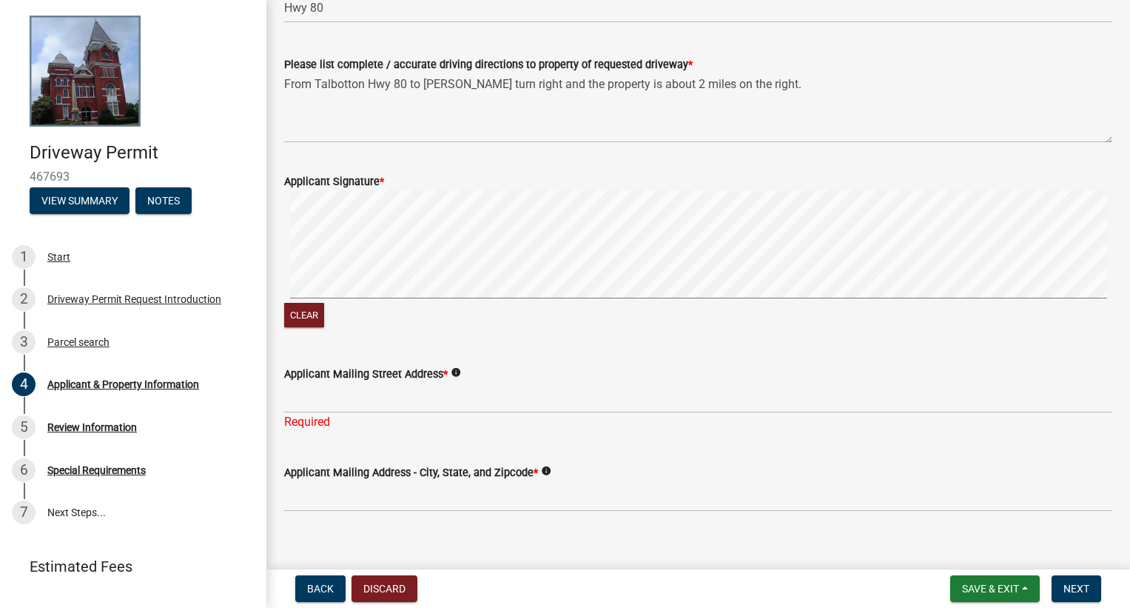
click at [635, 365] on div "Applicant Mailing Street Address * info" at bounding box center [698, 374] width 828 height 18
click at [449, 401] on input "Applicant Mailing Street Address *" at bounding box center [698, 398] width 828 height 30
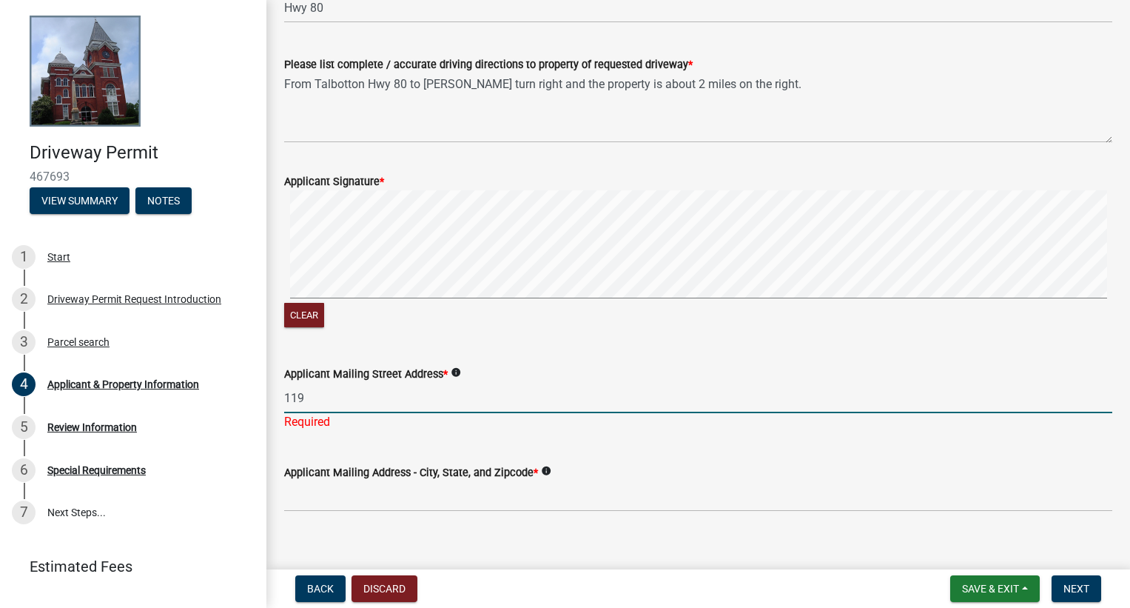
type input "[STREET_ADDRESS]"
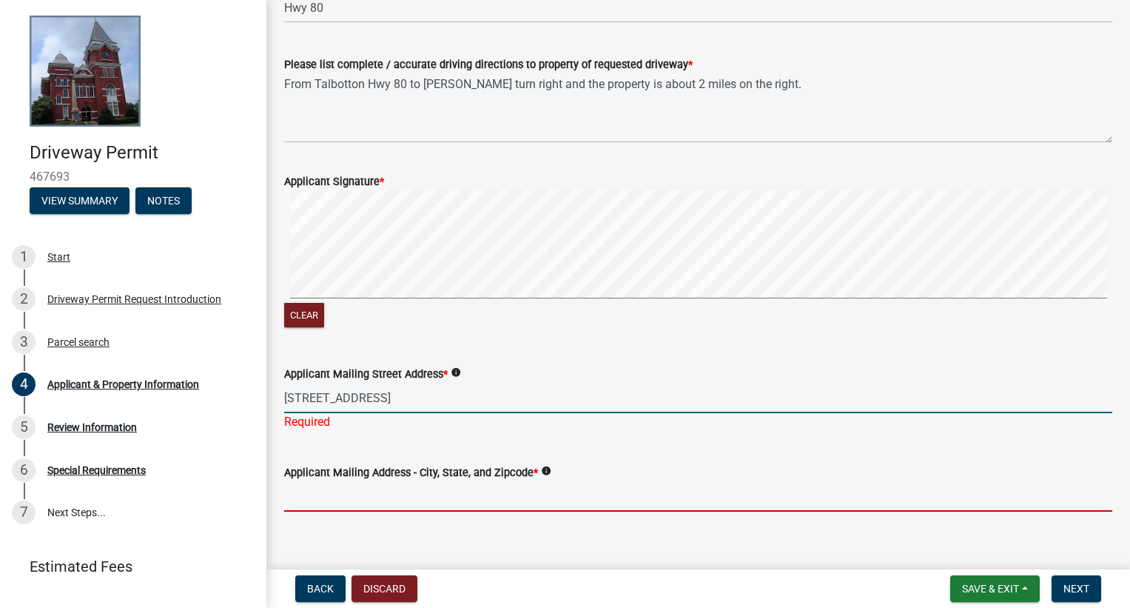
type input "[STREET_ADDRESS]"
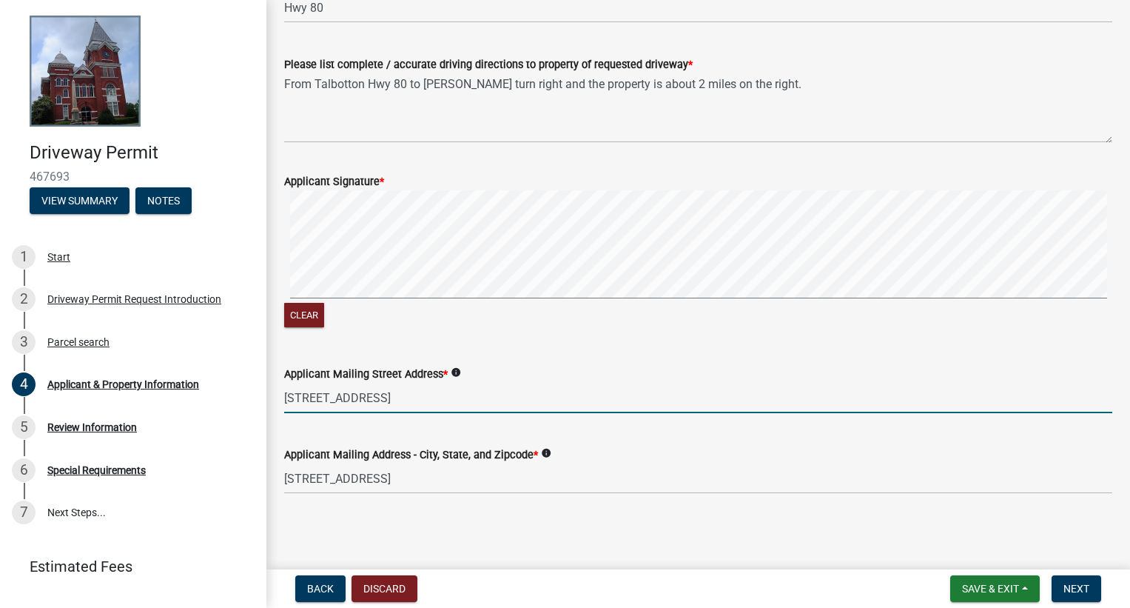
type input "[STREET_ADDRESS]"
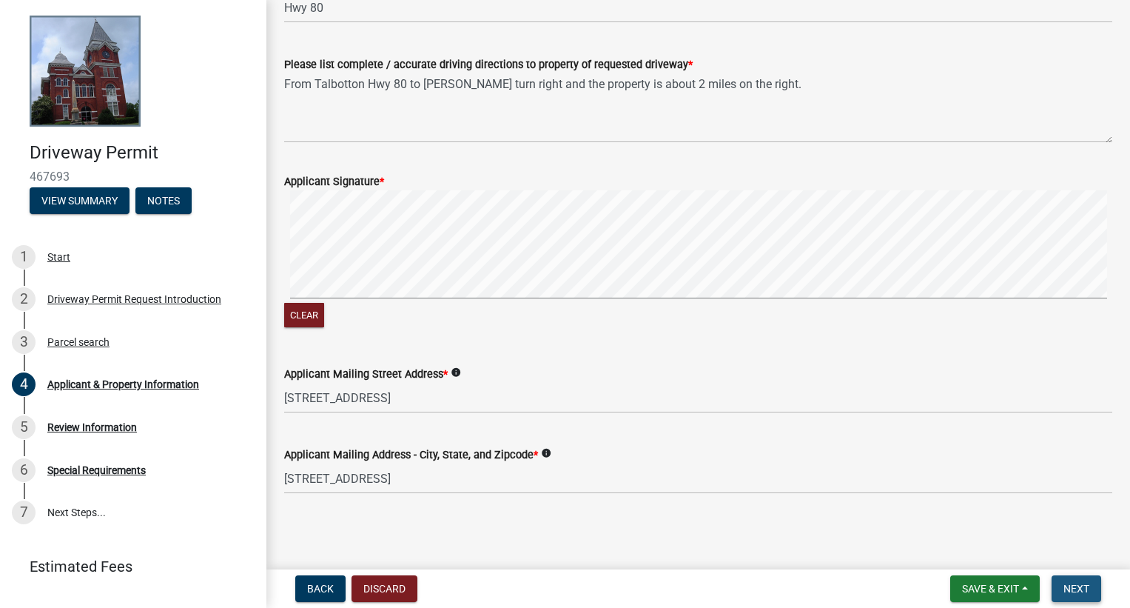
click at [1072, 589] on span "Next" at bounding box center [1077, 589] width 26 height 12
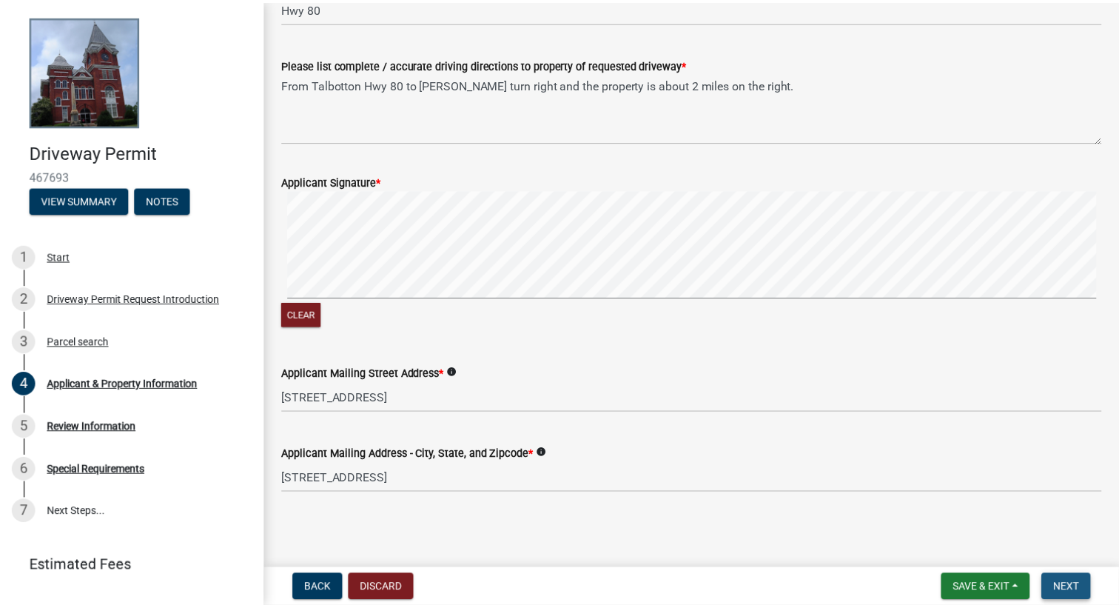
scroll to position [0, 0]
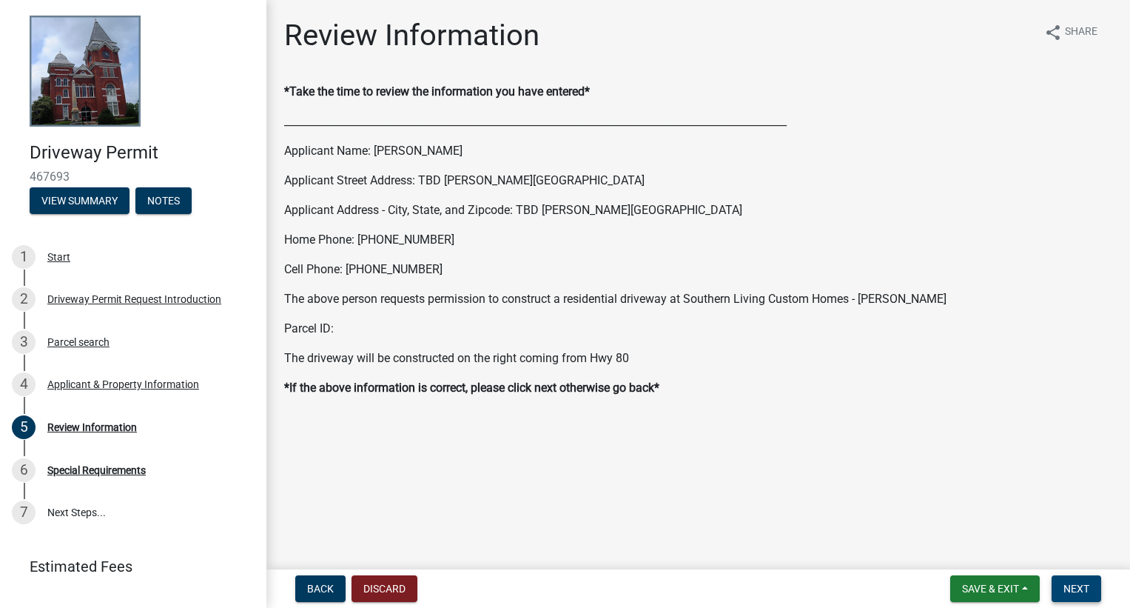
drag, startPoint x: 1091, startPoint y: 597, endPoint x: 426, endPoint y: 152, distance: 800.1
click at [426, 152] on wm-app "Driveway Permit 467693 View Summary Notes 1 Start 2 Driveway Permit Request Int…" at bounding box center [565, 304] width 1130 height 608
click at [449, 119] on p "_______________________________________________________________________________…" at bounding box center [698, 122] width 828 height 18
click at [1072, 575] on button "Next" at bounding box center [1077, 588] width 50 height 27
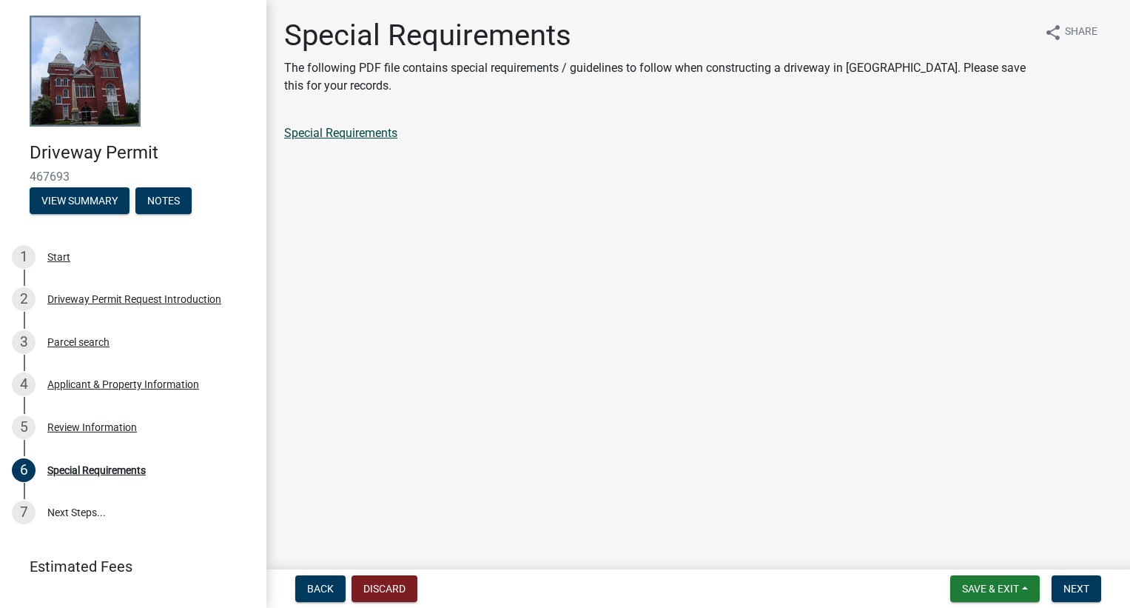
click at [358, 127] on link "Special Requirements" at bounding box center [340, 133] width 113 height 14
click at [1061, 580] on button "Next" at bounding box center [1077, 588] width 50 height 27
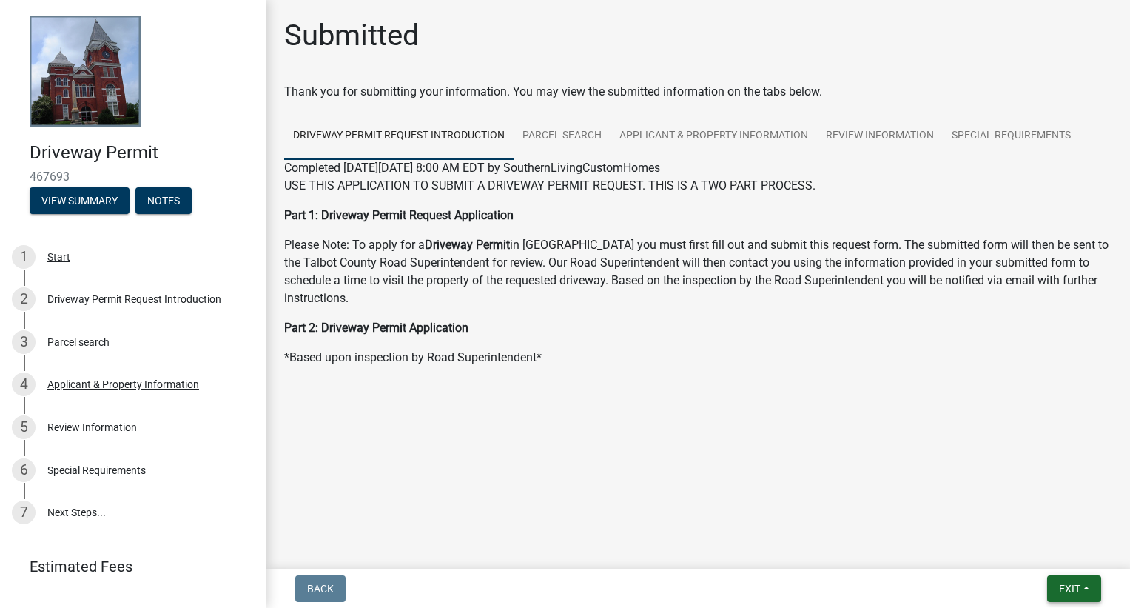
click at [1081, 591] on span "Exit" at bounding box center [1069, 589] width 21 height 12
click at [1021, 549] on button "Save & Exit" at bounding box center [1042, 550] width 118 height 36
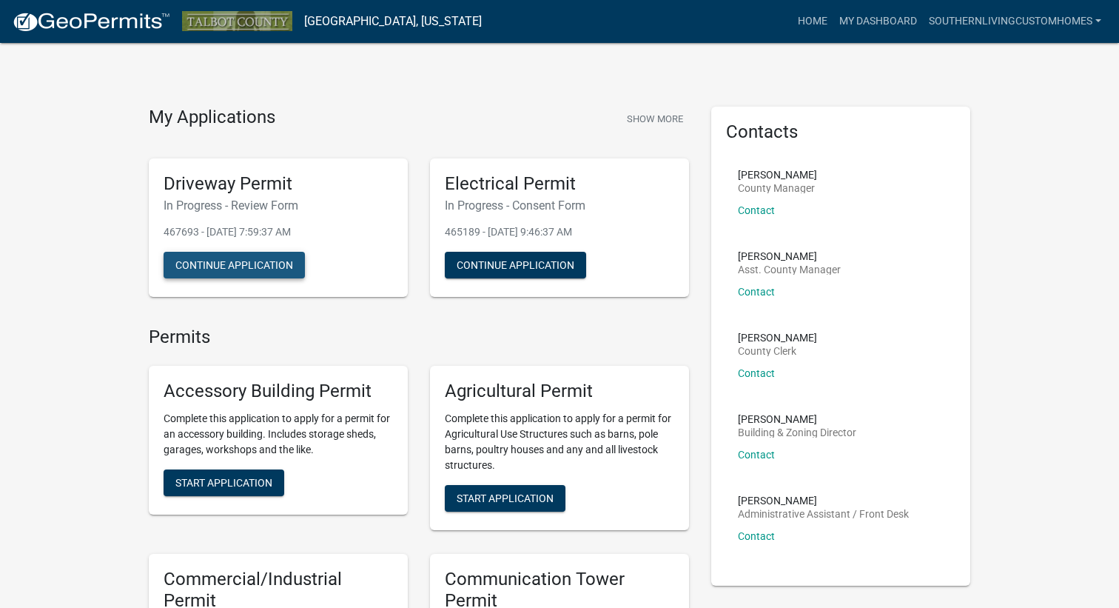
click at [241, 268] on button "Continue Application" at bounding box center [234, 265] width 141 height 27
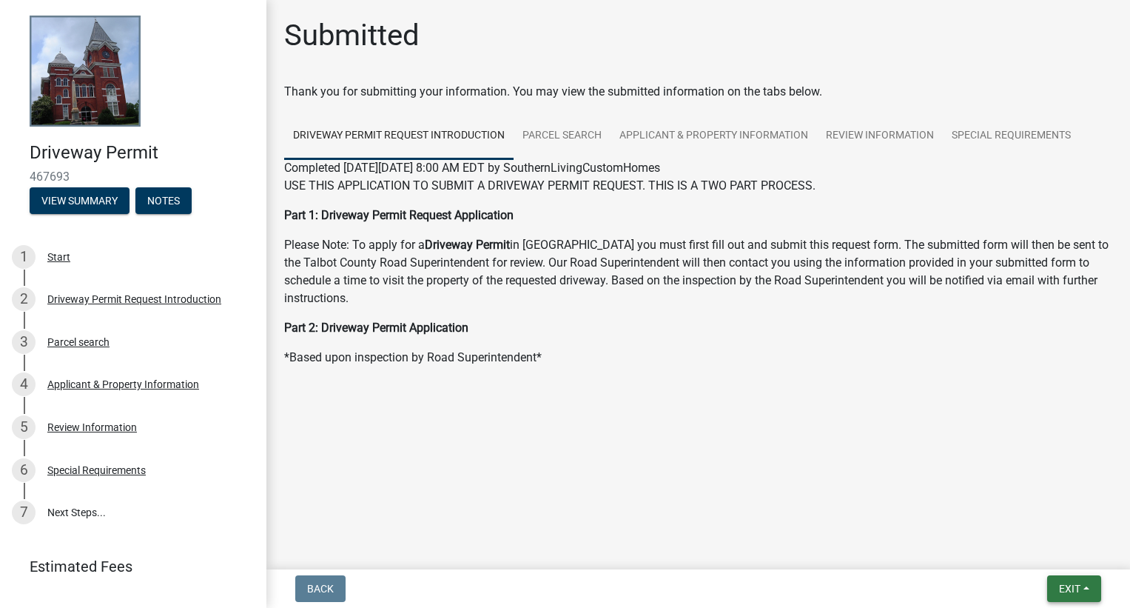
click at [1062, 583] on span "Exit" at bounding box center [1069, 589] width 21 height 12
click at [1063, 543] on button "Save & Exit" at bounding box center [1042, 550] width 118 height 36
